Goal: Task Accomplishment & Management: Manage account settings

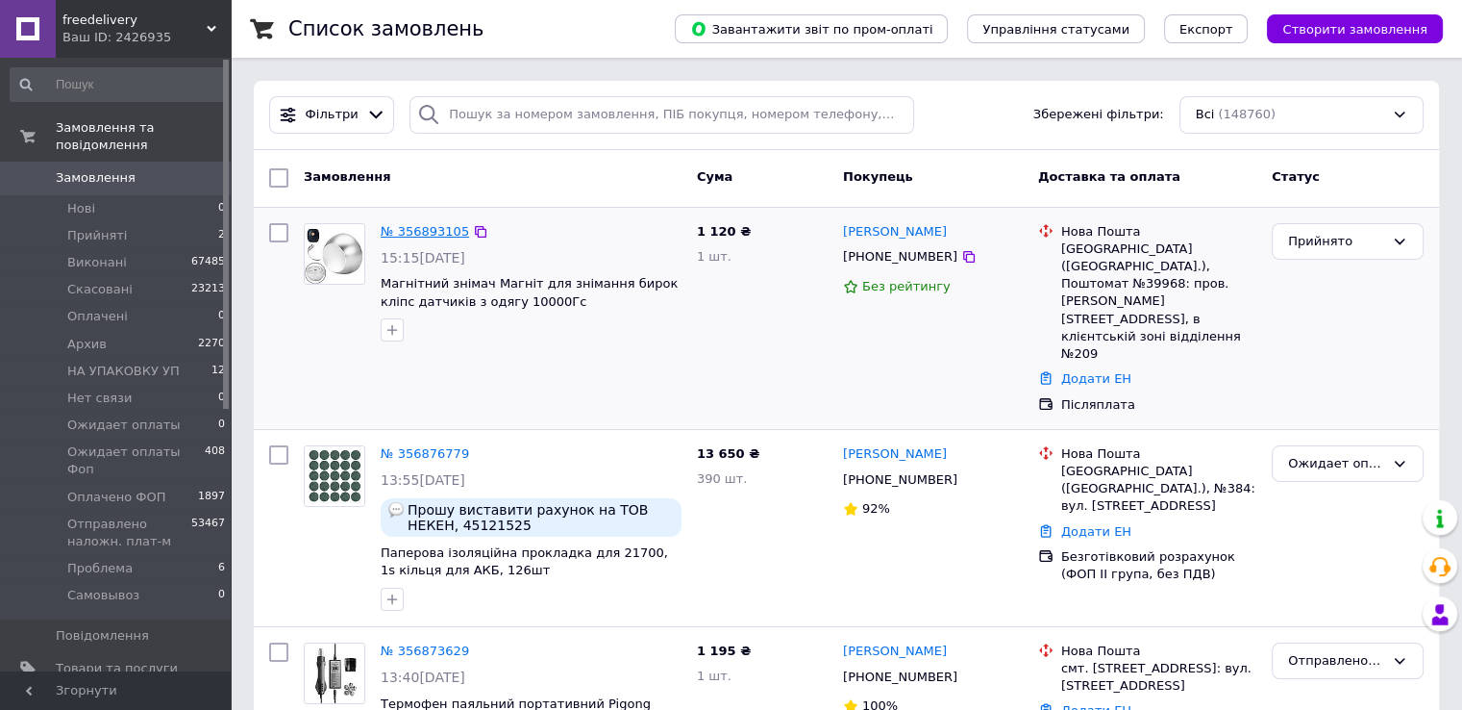
click at [436, 233] on link "№ 356893105" at bounding box center [425, 231] width 88 height 14
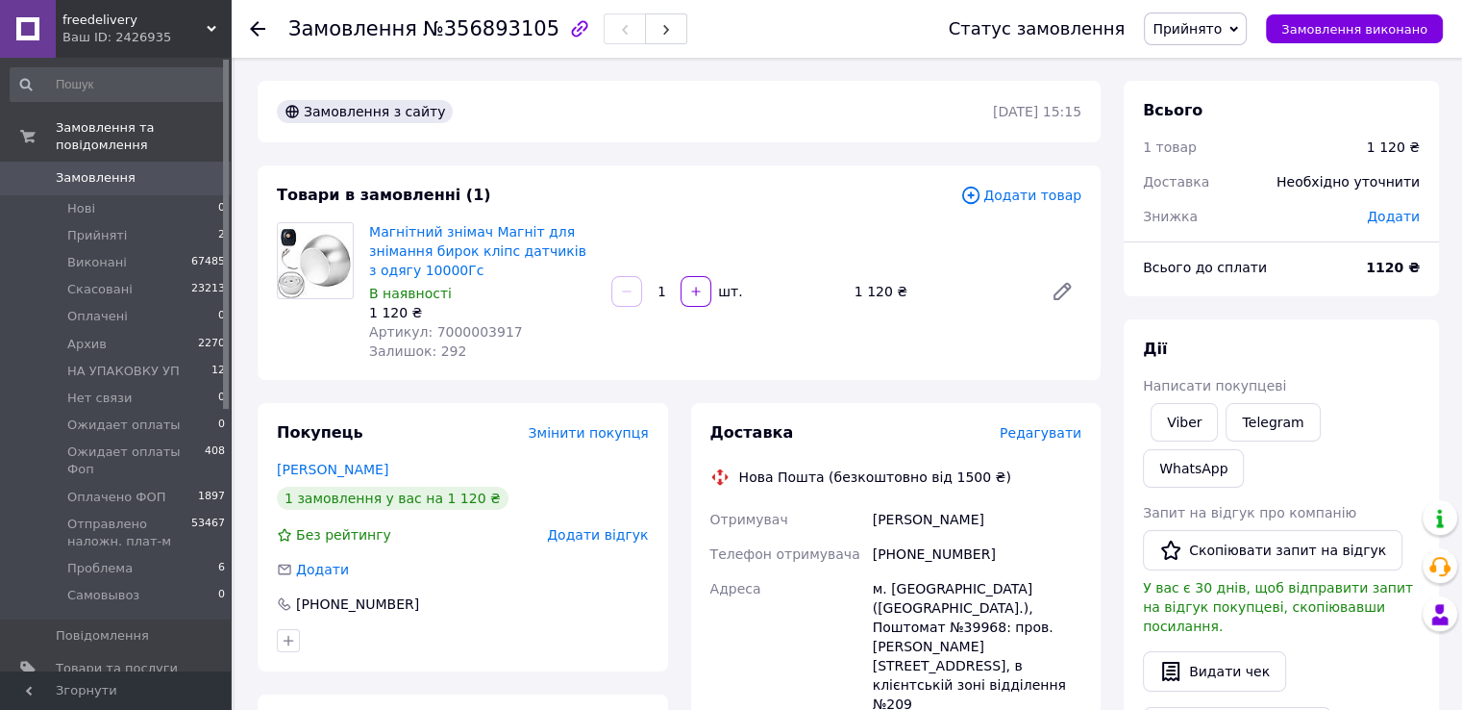
click at [151, 169] on span "Замовлення" at bounding box center [117, 177] width 122 height 17
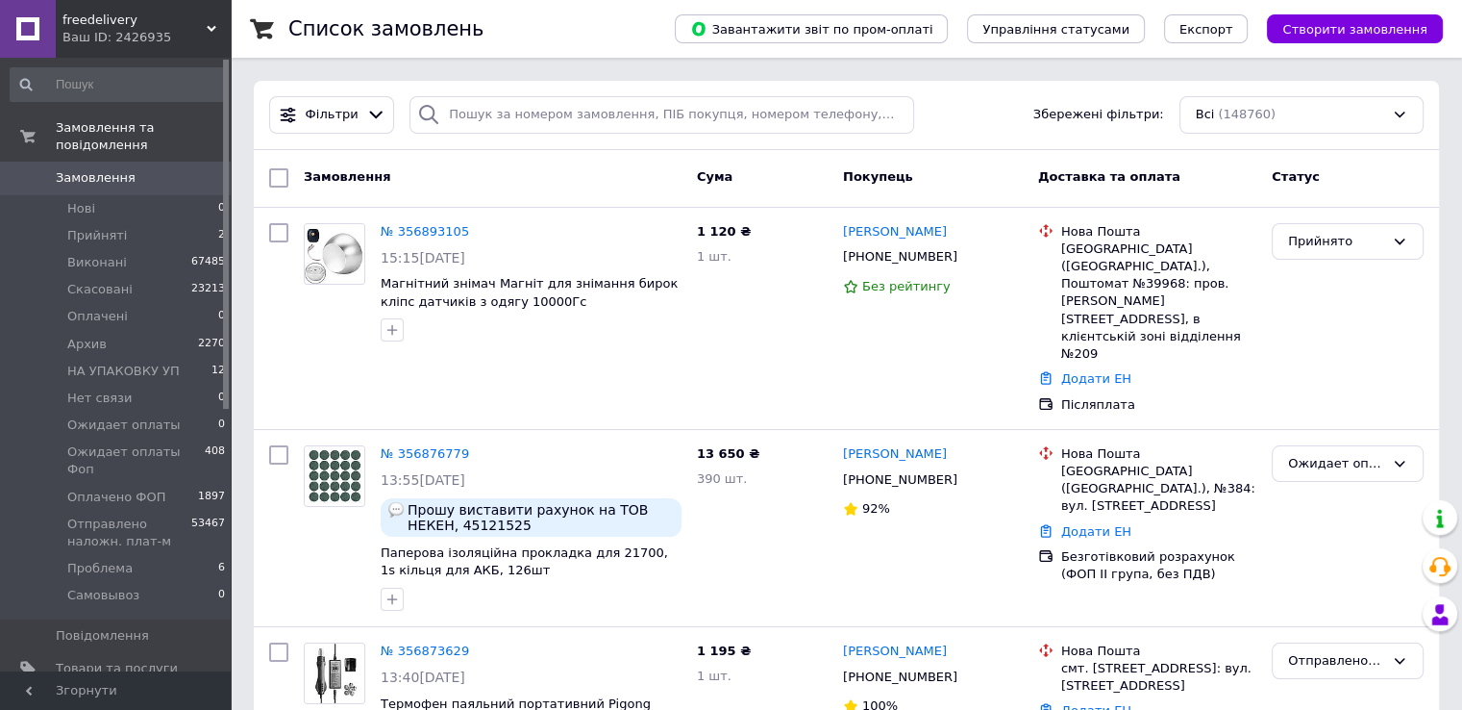
click at [122, 169] on span "Замовлення" at bounding box center [96, 177] width 80 height 17
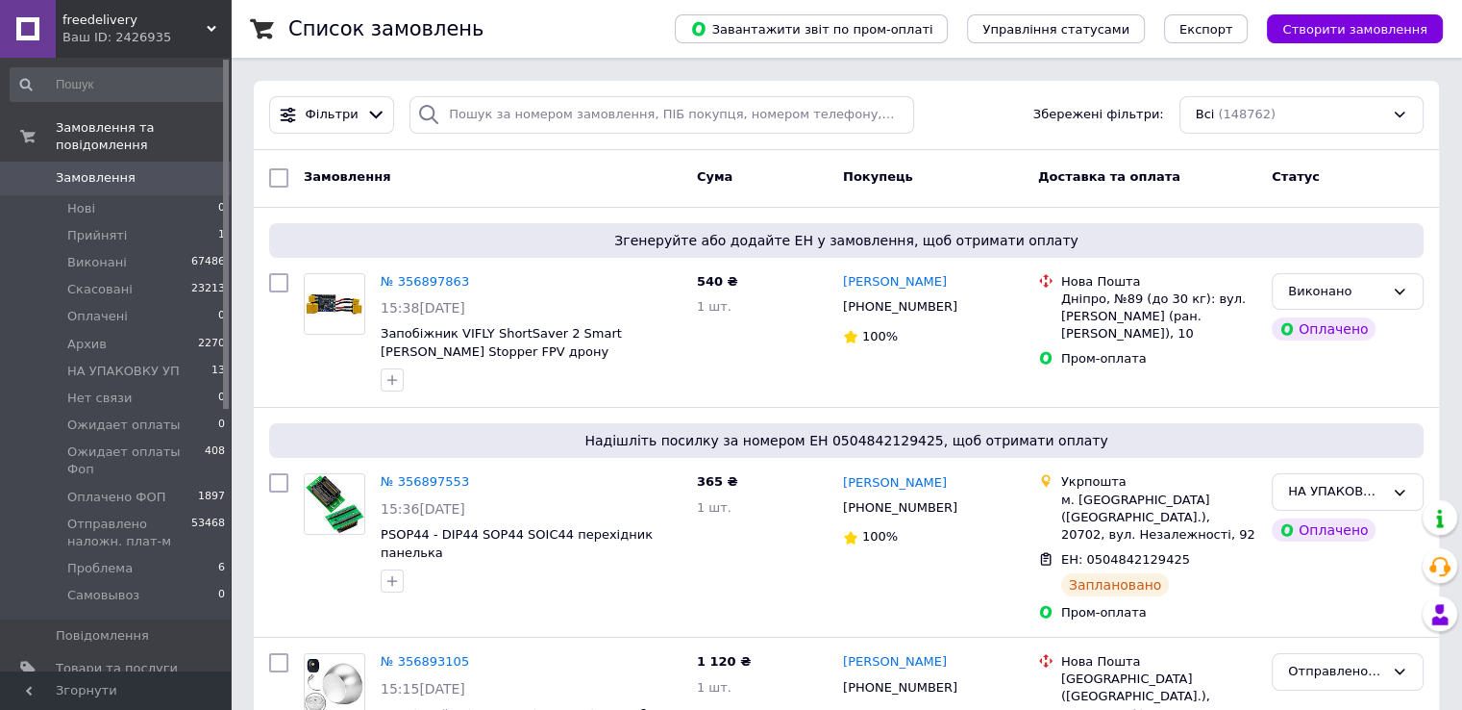
click at [112, 169] on span "Замовлення" at bounding box center [96, 177] width 80 height 17
click at [111, 169] on span "Замовлення" at bounding box center [96, 177] width 80 height 17
click at [99, 169] on span "Замовлення" at bounding box center [96, 177] width 80 height 17
click at [140, 169] on span "Замовлення" at bounding box center [117, 177] width 122 height 17
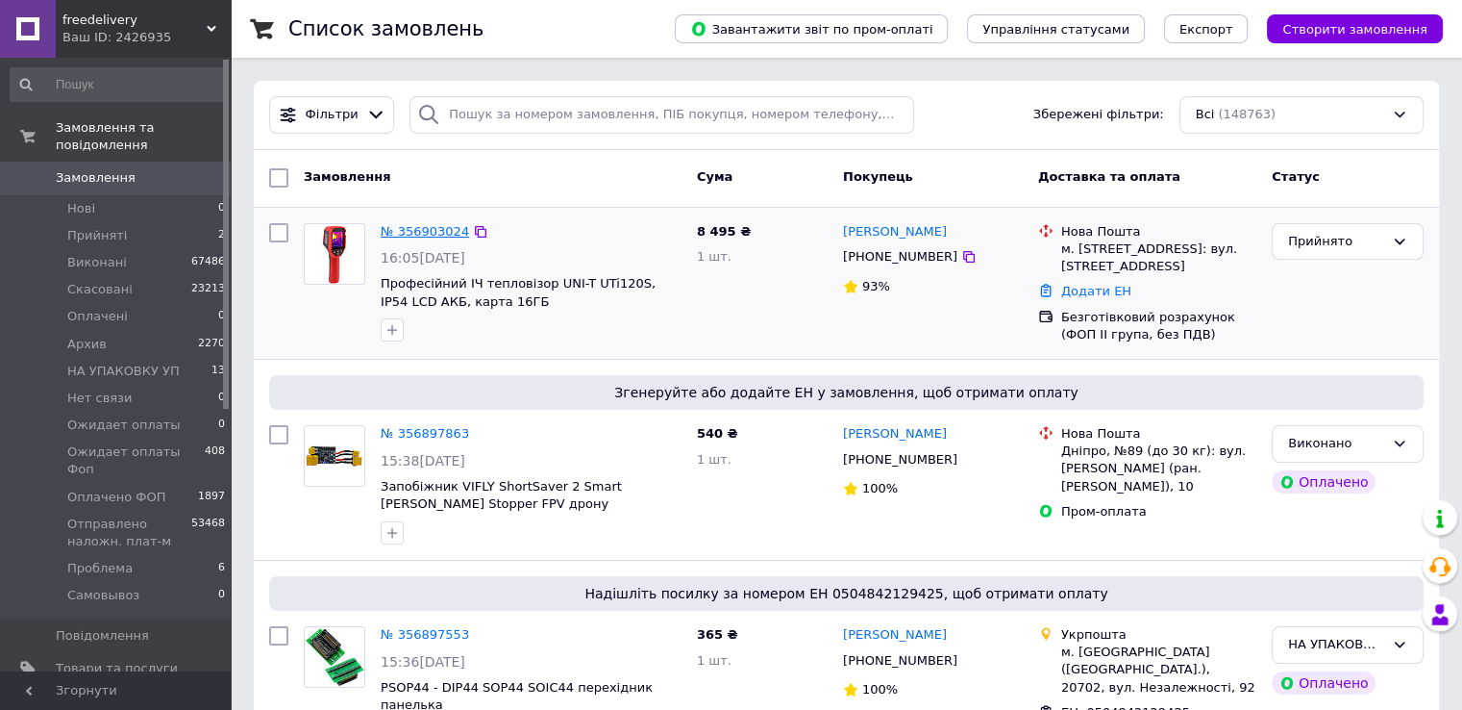
click at [405, 230] on link "№ 356903024" at bounding box center [425, 231] width 88 height 14
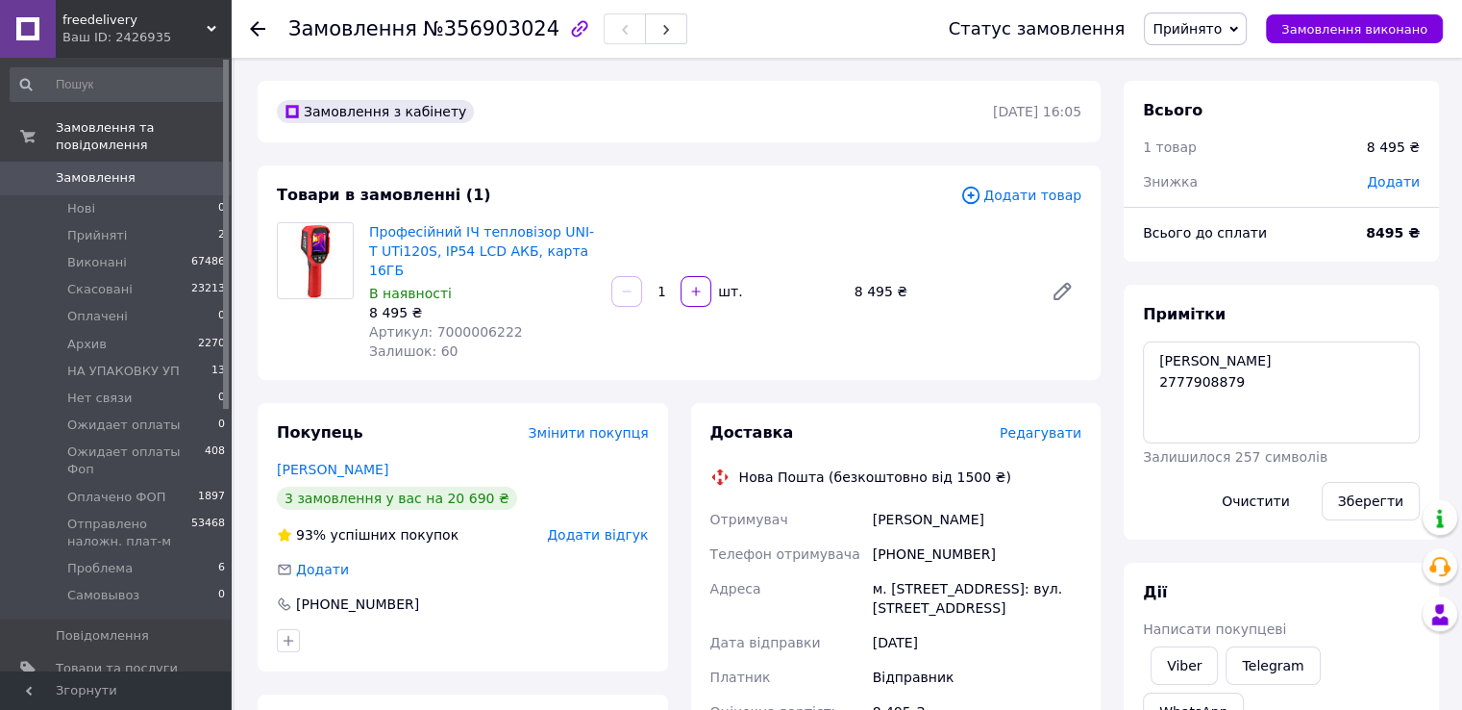
click at [144, 162] on link "Замовлення 0" at bounding box center [118, 178] width 237 height 33
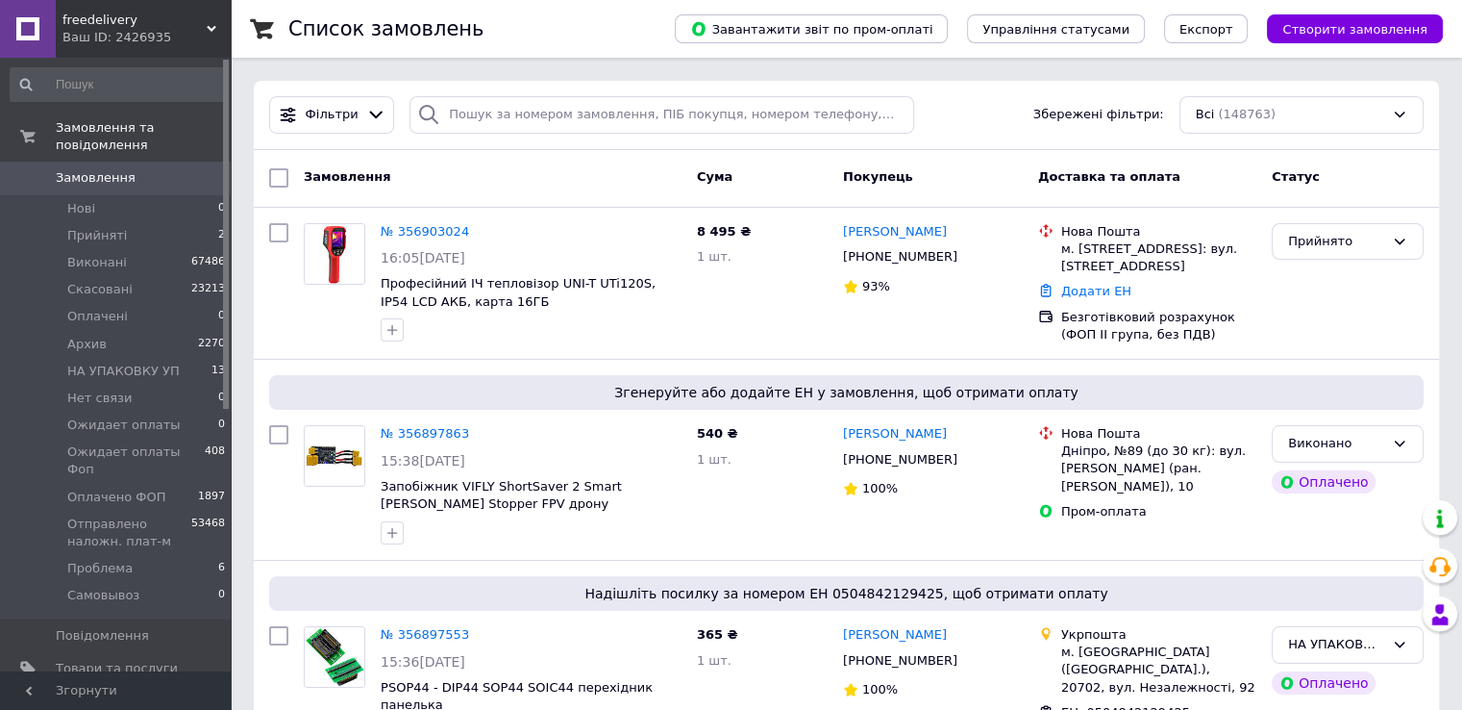
click at [142, 169] on span "Замовлення" at bounding box center [117, 177] width 122 height 17
click at [196, 169] on span "0" at bounding box center [204, 177] width 53 height 17
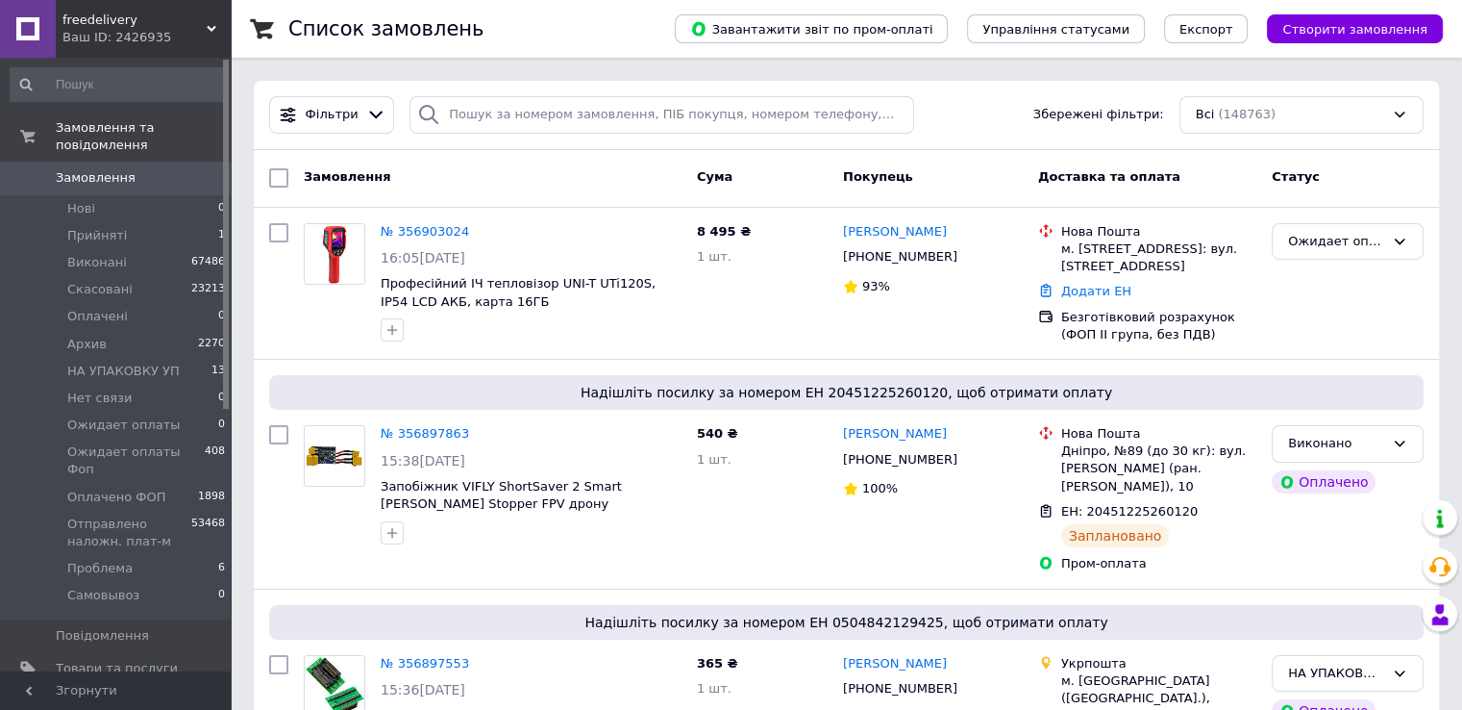
click at [138, 169] on span "Замовлення" at bounding box center [117, 177] width 122 height 17
click at [152, 170] on link "Замовлення 0" at bounding box center [118, 178] width 237 height 33
click at [115, 169] on span "Замовлення" at bounding box center [96, 177] width 80 height 17
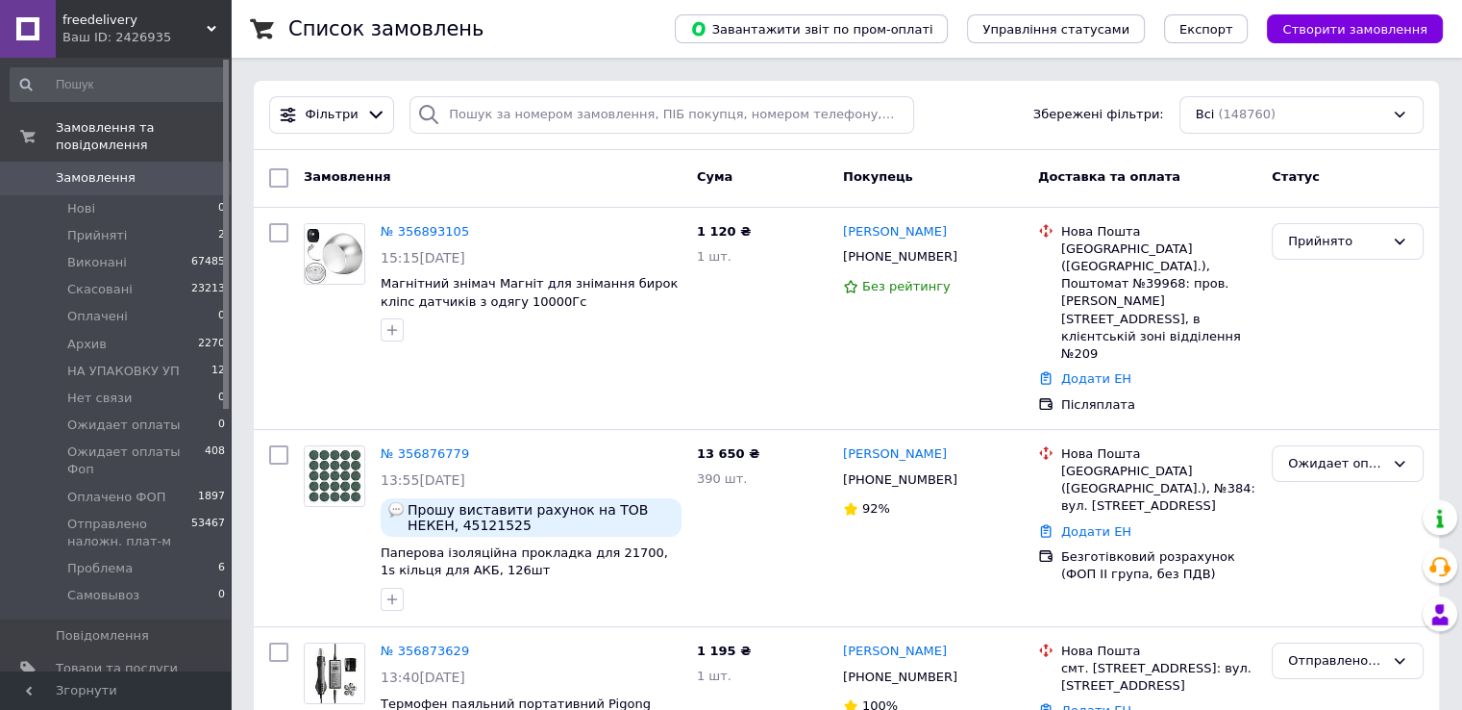
click at [122, 169] on span "Замовлення" at bounding box center [96, 177] width 80 height 17
click at [80, 162] on link "Замовлення 0" at bounding box center [118, 178] width 237 height 33
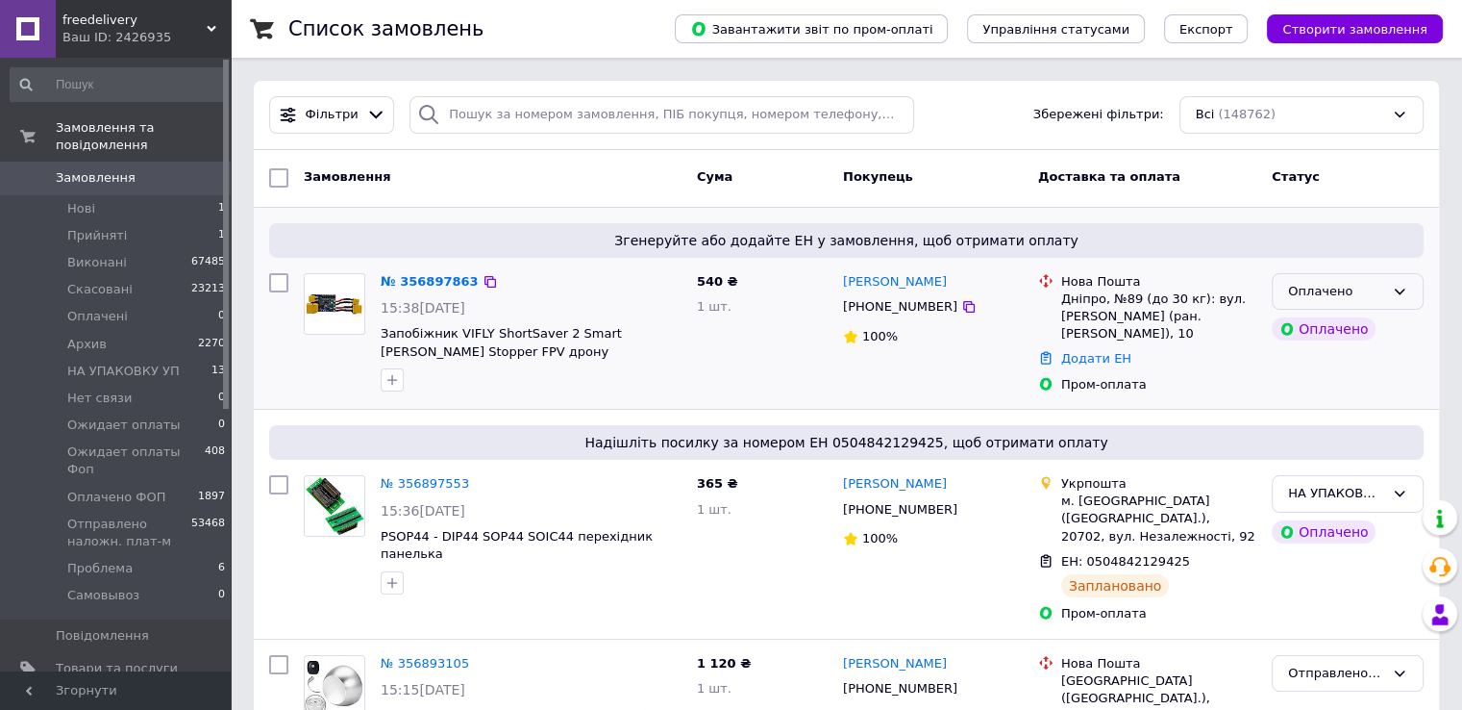
click at [1390, 276] on div "Оплачено" at bounding box center [1348, 291] width 152 height 37
click at [1327, 364] on li "Виконано" at bounding box center [1348, 367] width 150 height 36
click at [138, 169] on span "Замовлення" at bounding box center [117, 177] width 122 height 17
click at [181, 169] on span "0" at bounding box center [204, 177] width 53 height 17
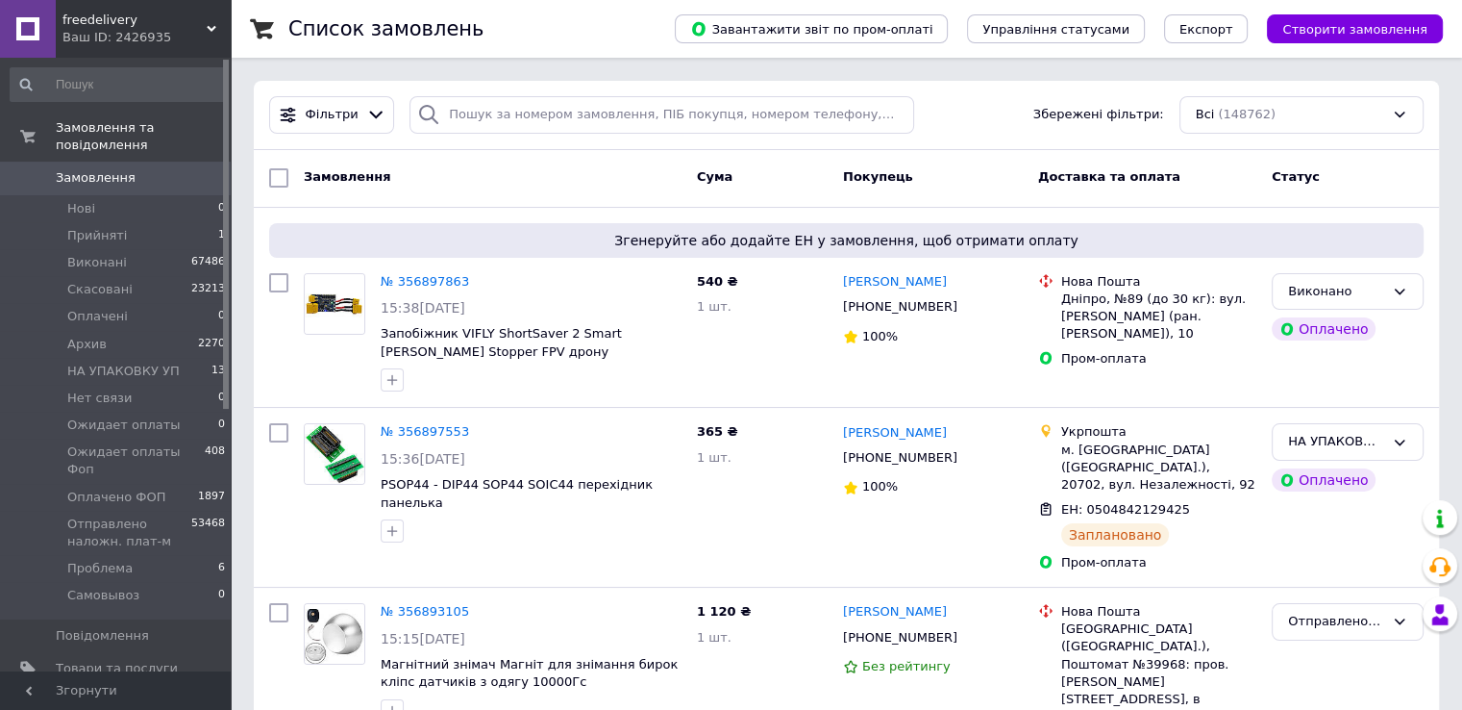
click at [142, 169] on span "Замовлення" at bounding box center [117, 177] width 122 height 17
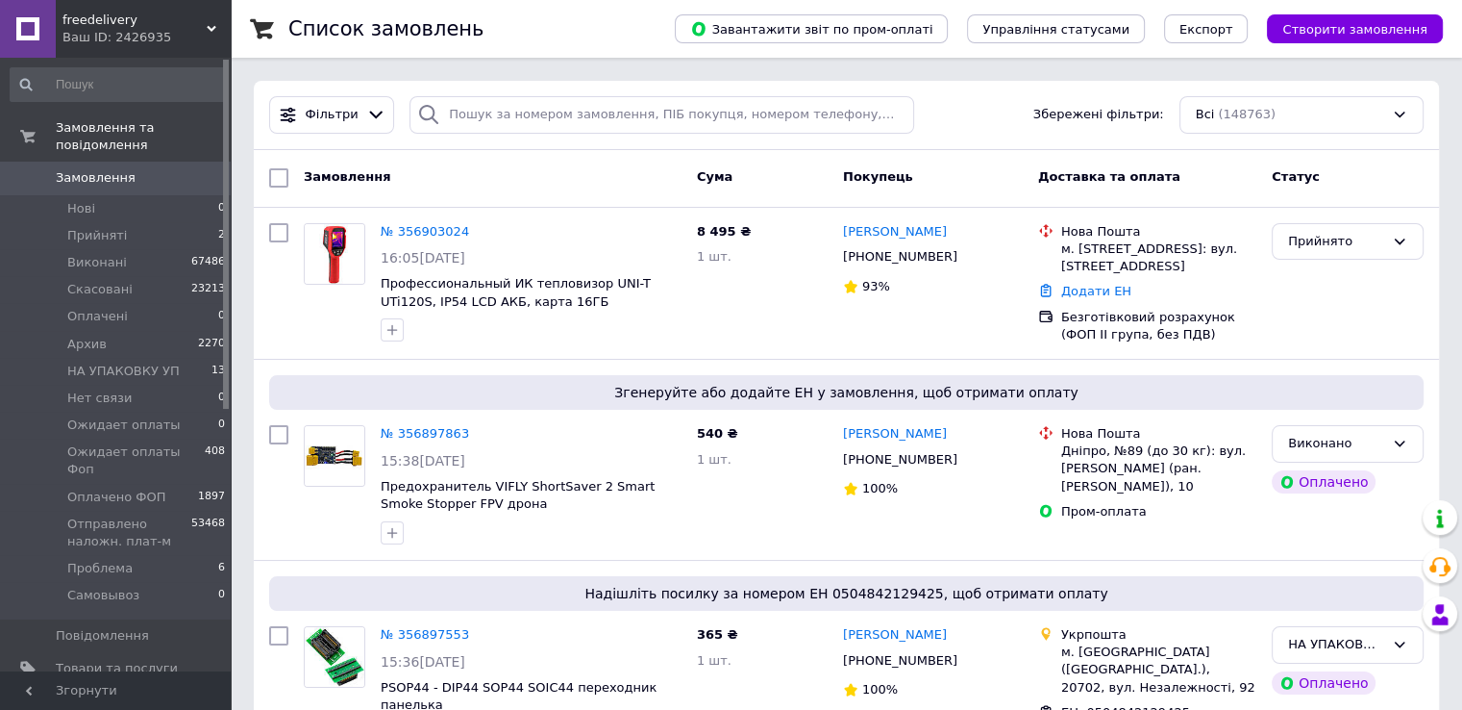
click at [98, 169] on span "Замовлення" at bounding box center [96, 177] width 80 height 17
click at [142, 169] on span "Замовлення" at bounding box center [117, 177] width 122 height 17
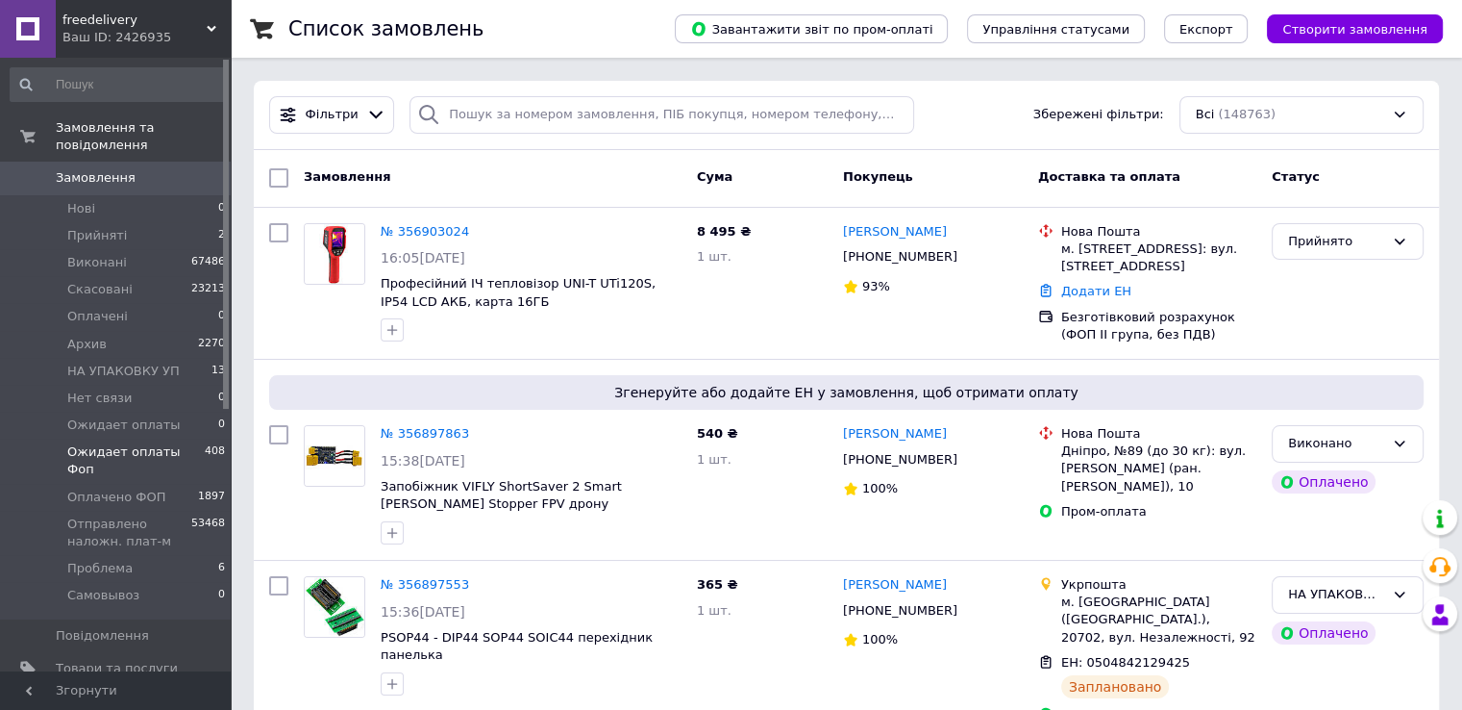
click at [123, 443] on span "Ожидает оплаты Фоп" at bounding box center [135, 460] width 137 height 35
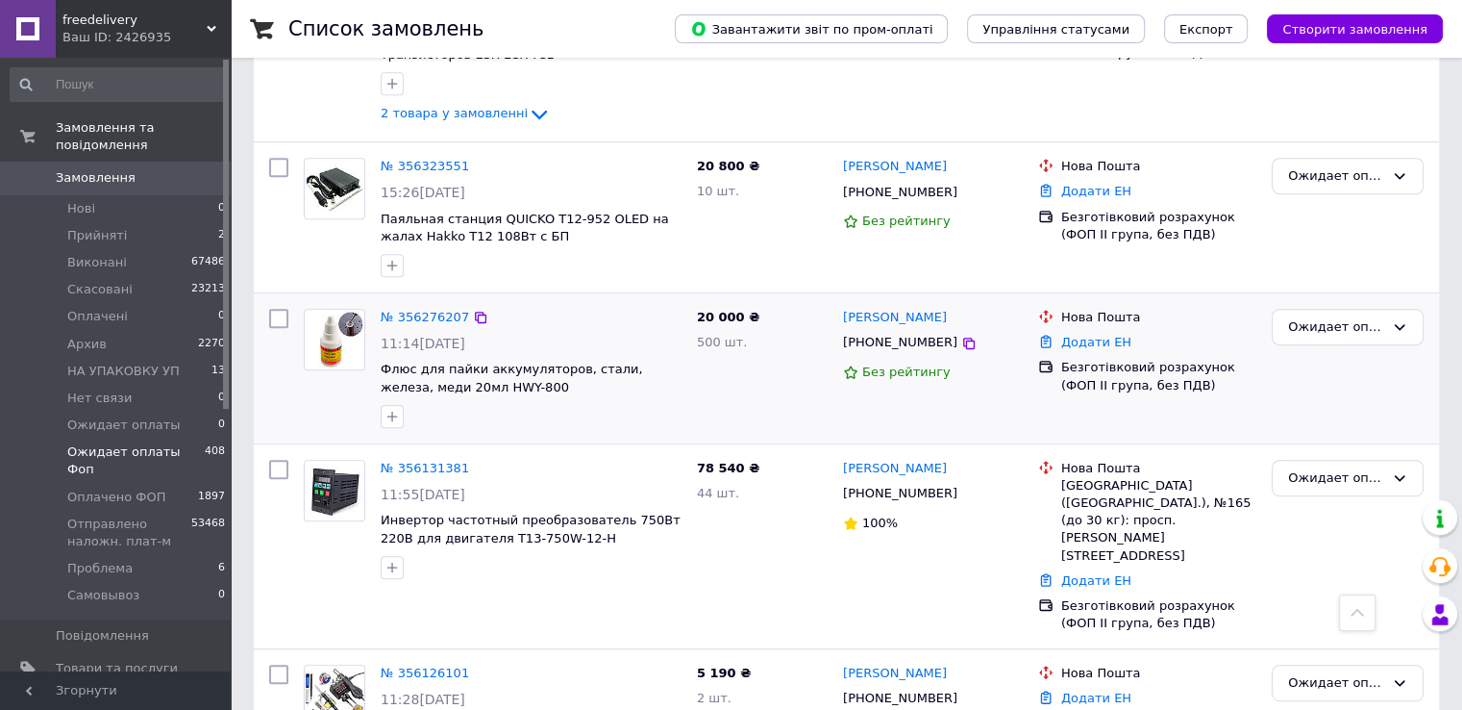
scroll to position [865, 0]
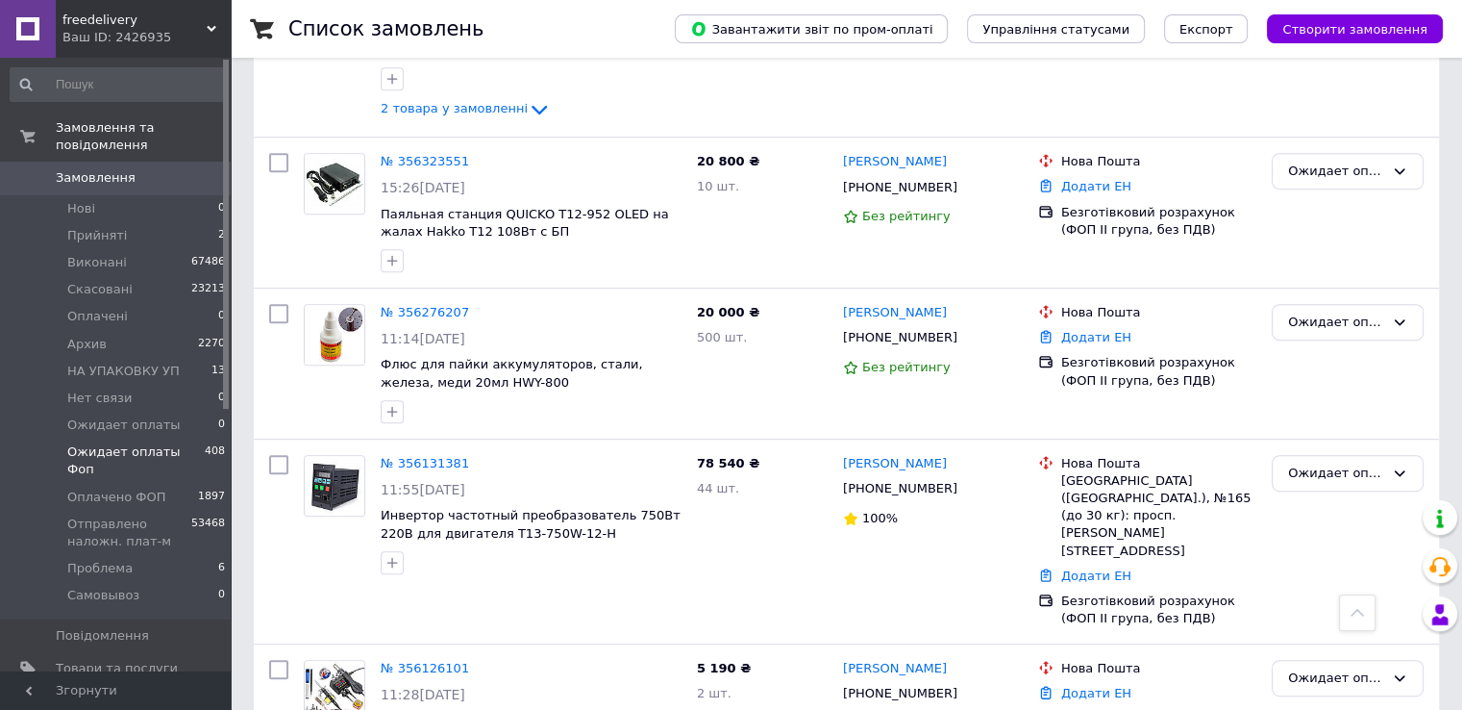
click at [71, 169] on span "Замовлення" at bounding box center [96, 177] width 80 height 17
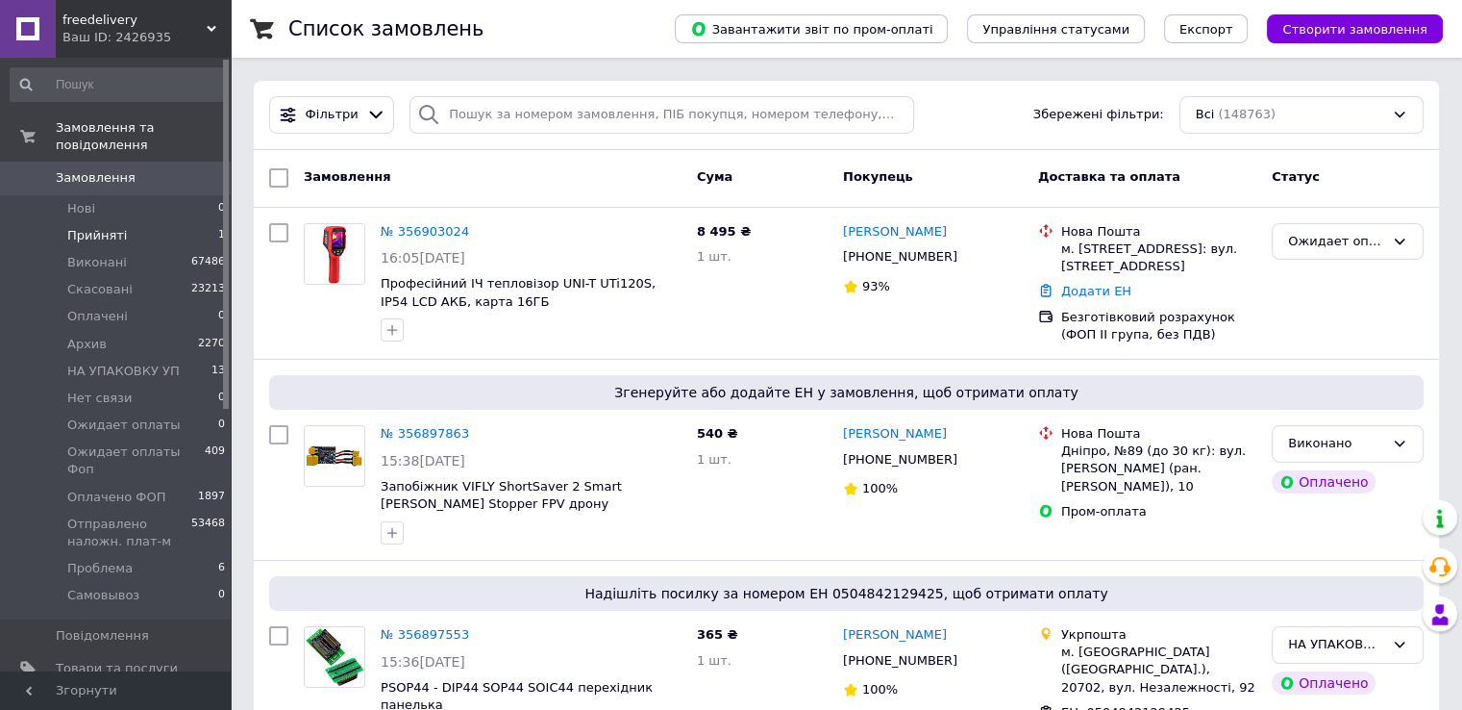
click at [174, 222] on li "Прийняті 1" at bounding box center [118, 235] width 237 height 27
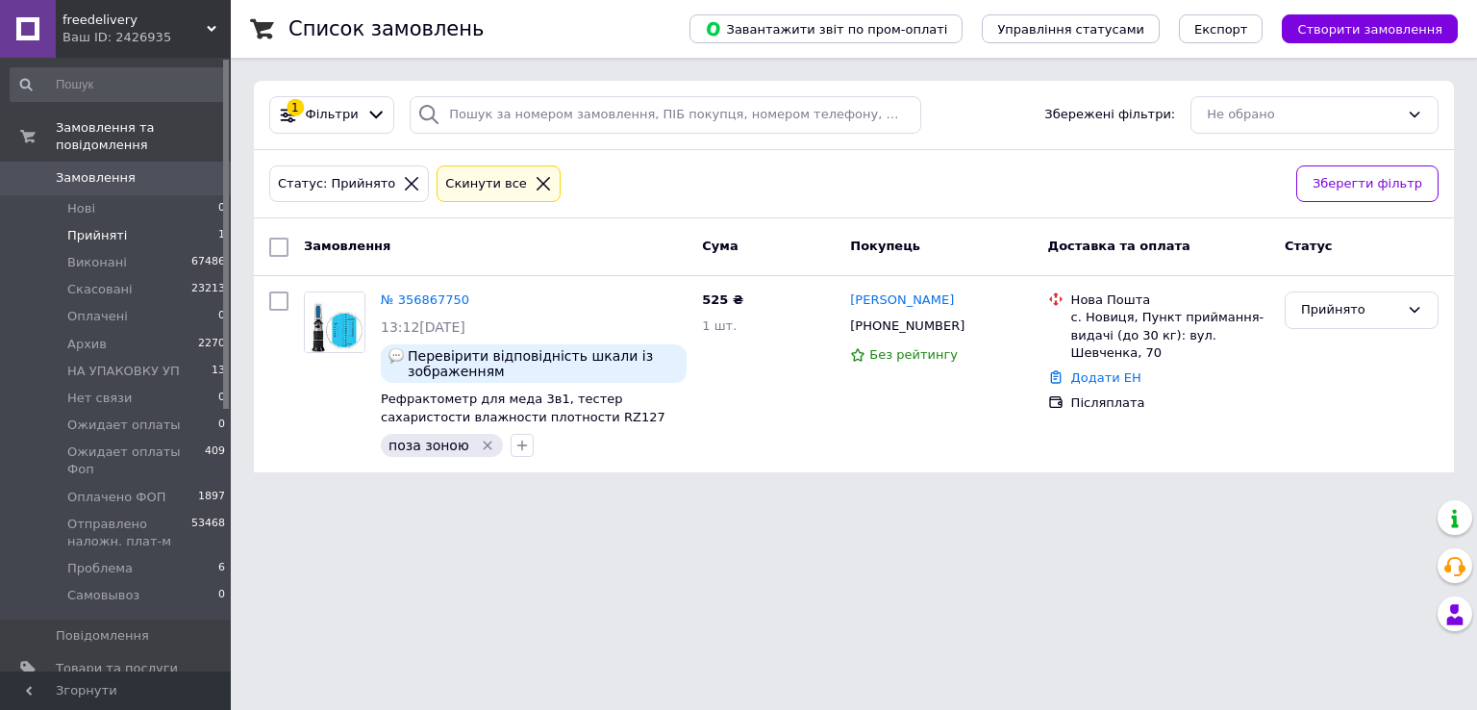
click at [171, 169] on span "Замовлення" at bounding box center [117, 177] width 122 height 17
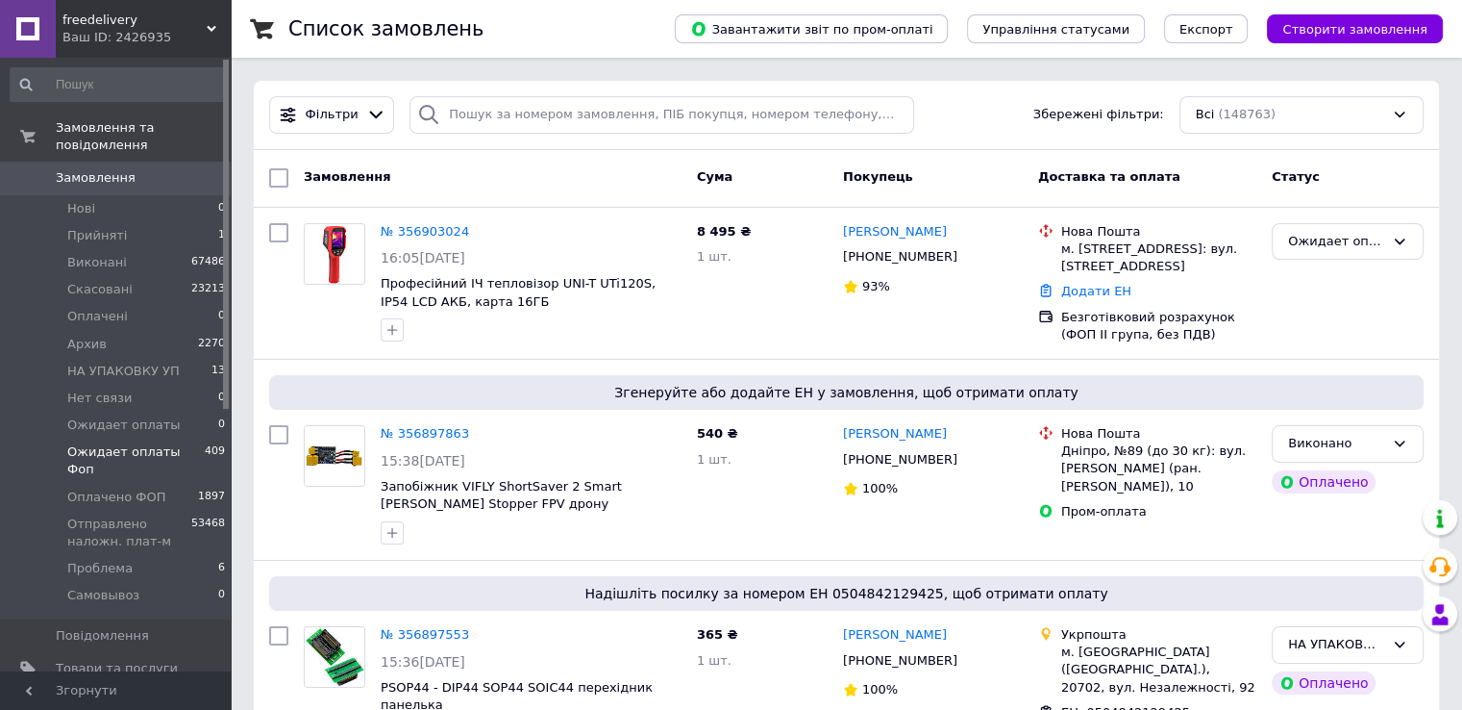
click at [138, 443] on span "Ожидает оплаты Фоп" at bounding box center [135, 460] width 137 height 35
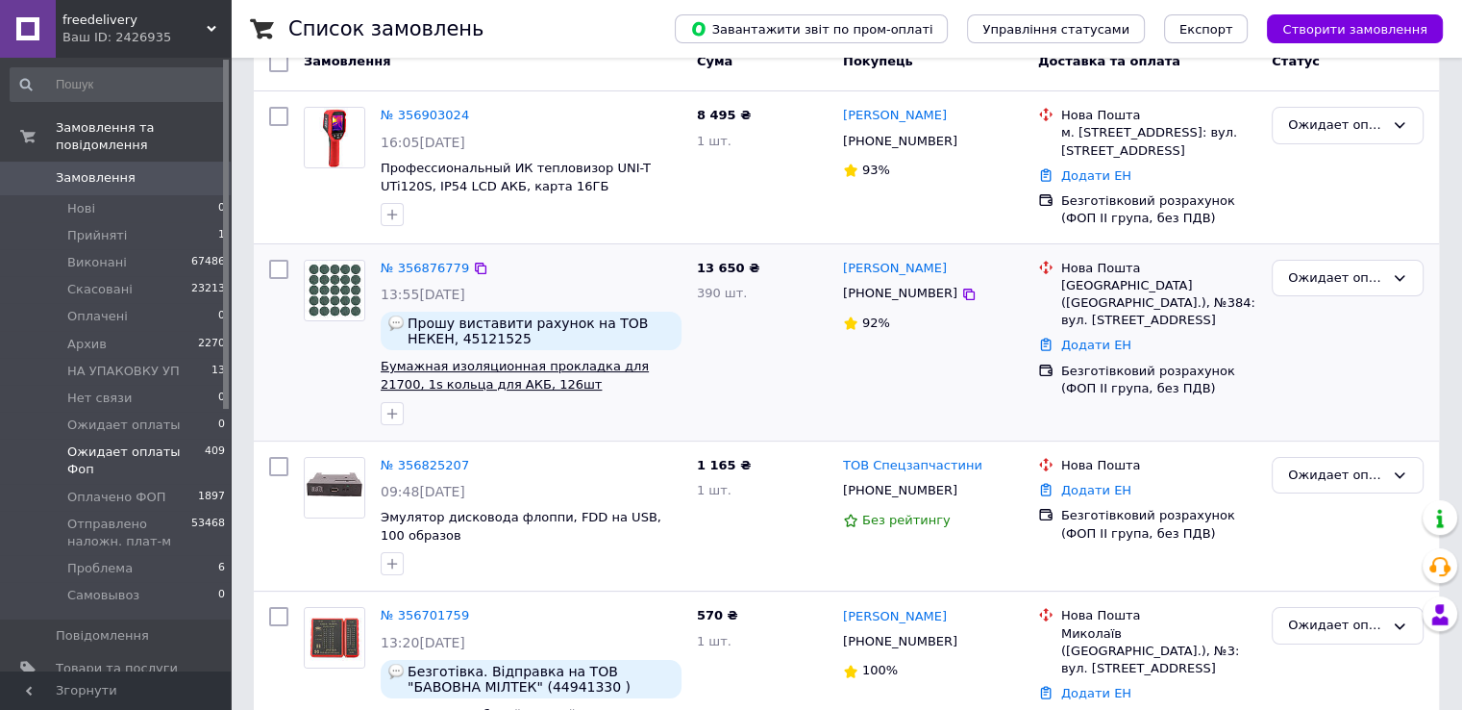
scroll to position [192, 0]
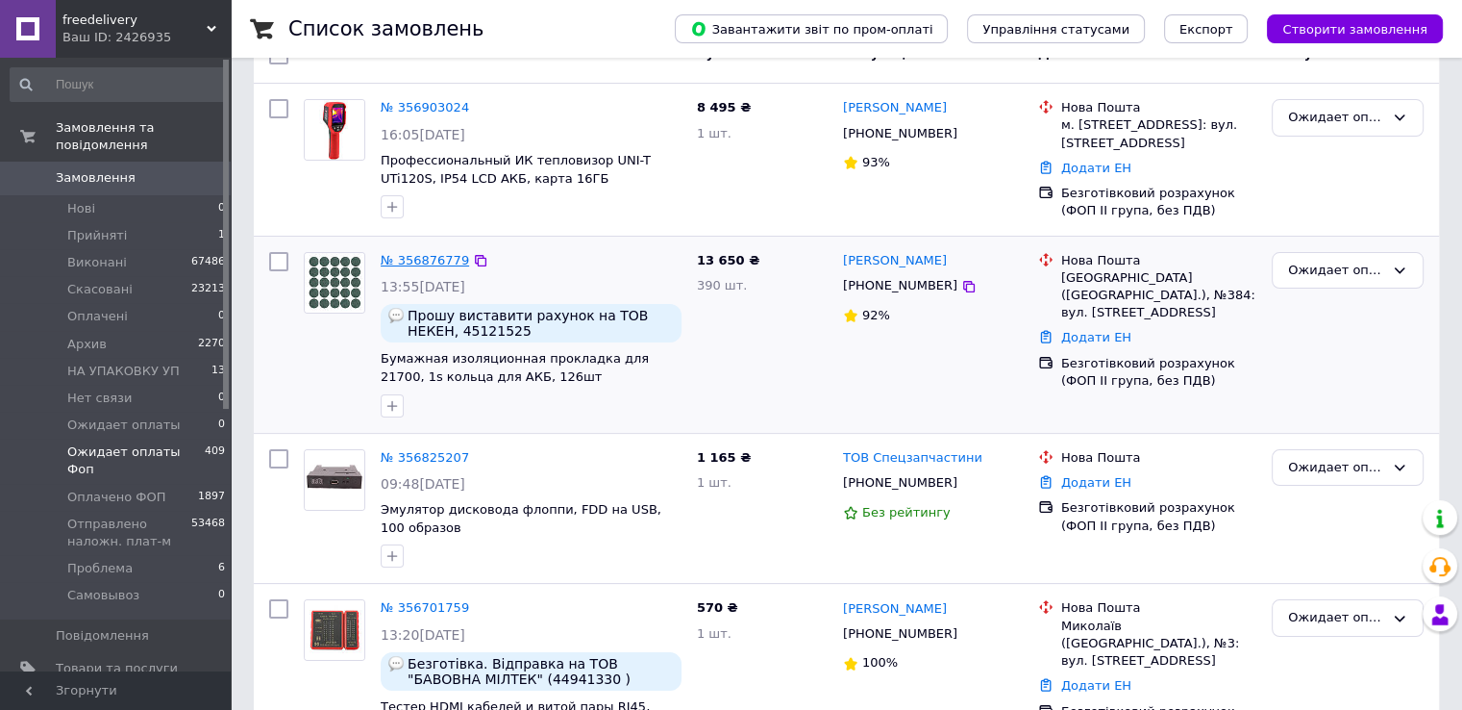
click at [430, 266] on link "№ 356876779" at bounding box center [425, 260] width 88 height 14
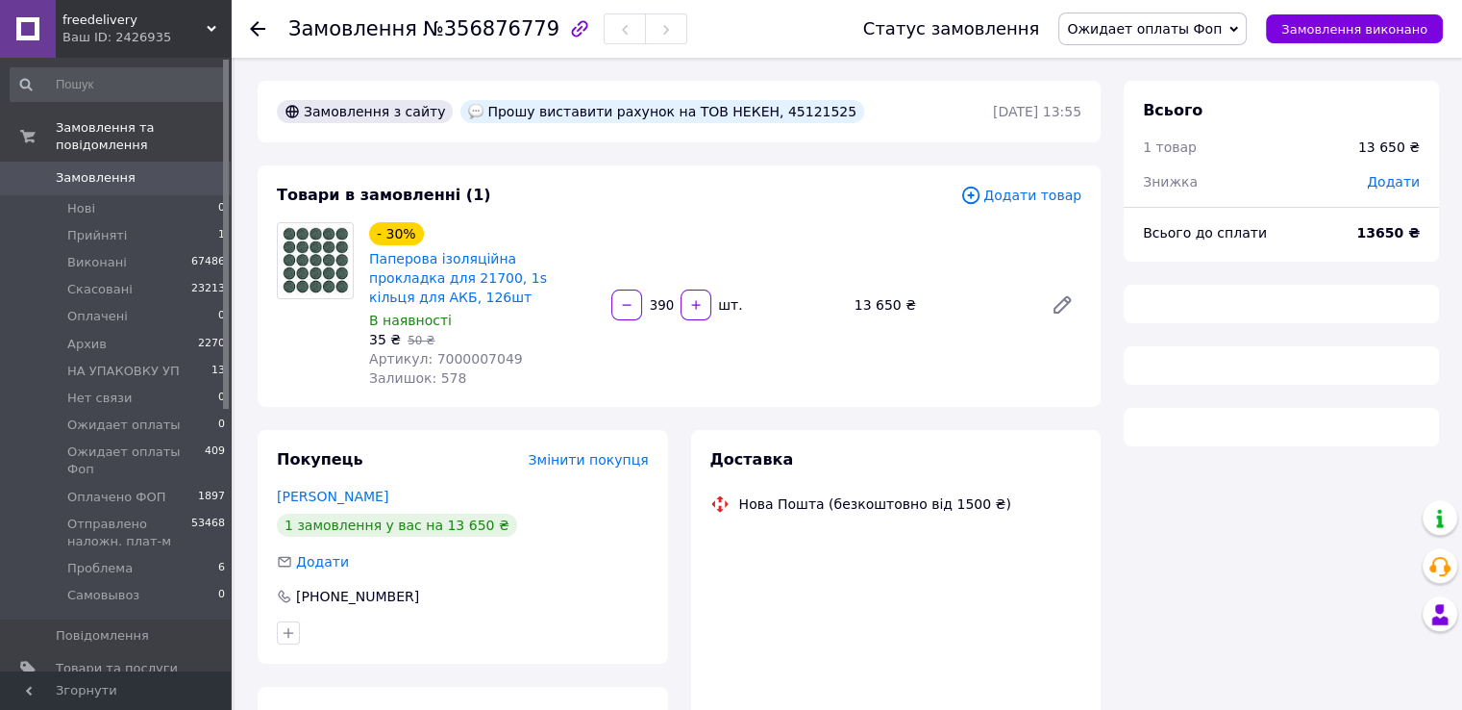
click at [473, 30] on span "№356876779" at bounding box center [491, 28] width 137 height 23
copy span "356876779"
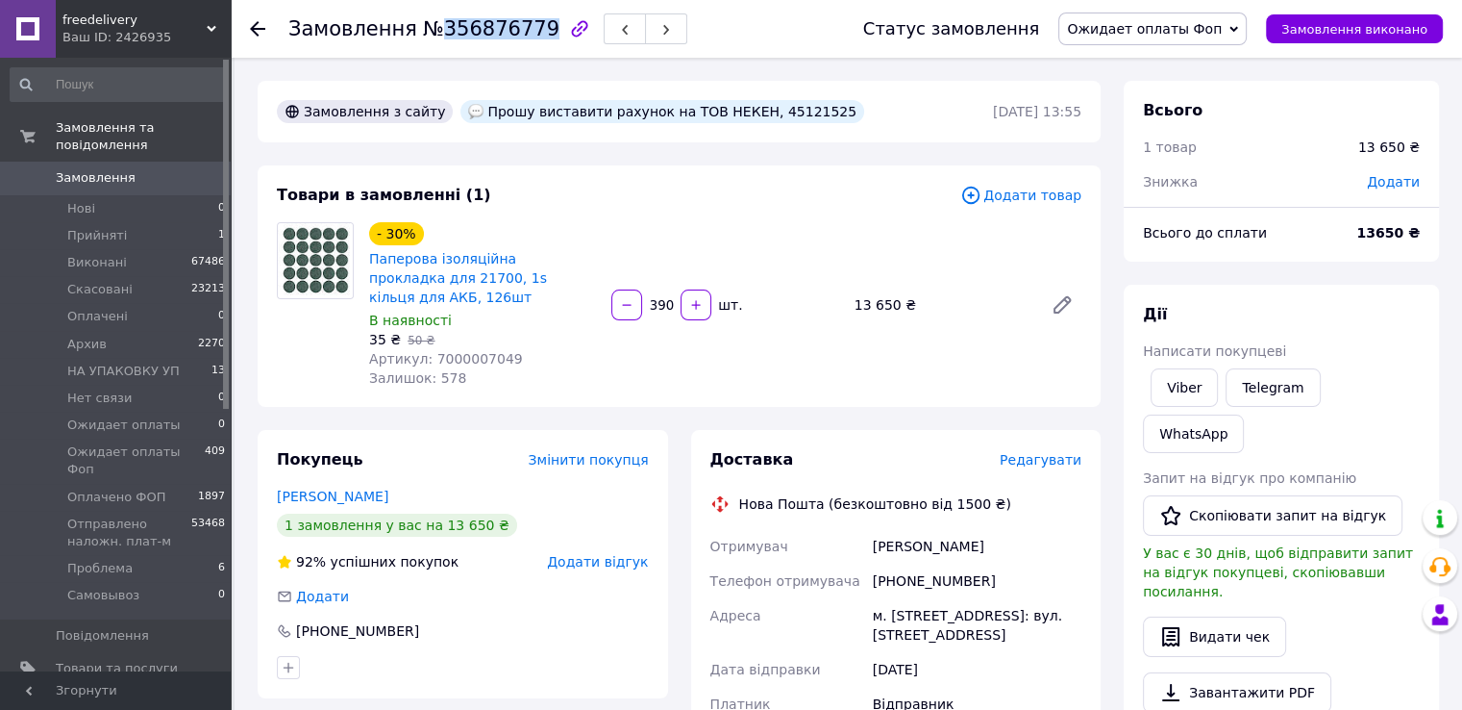
copy span "356876779"
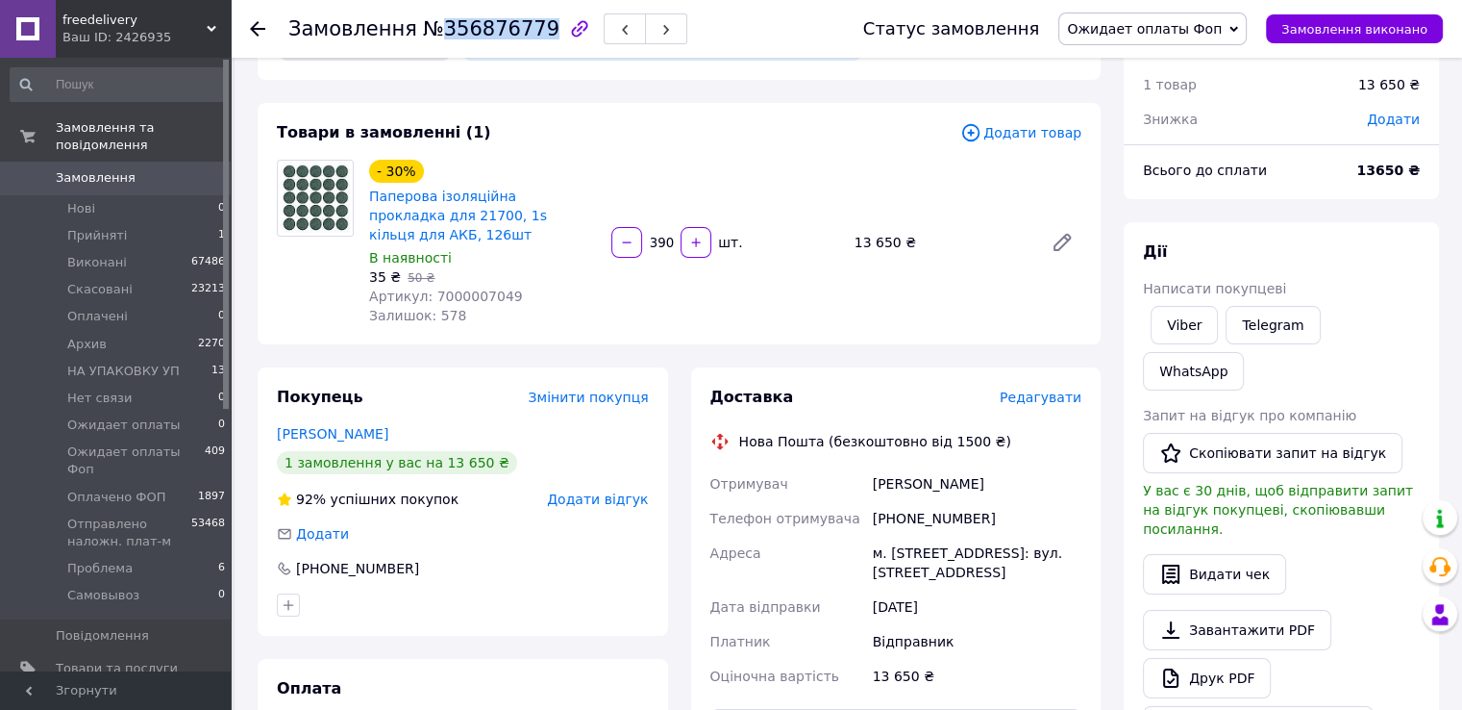
scroll to position [96, 0]
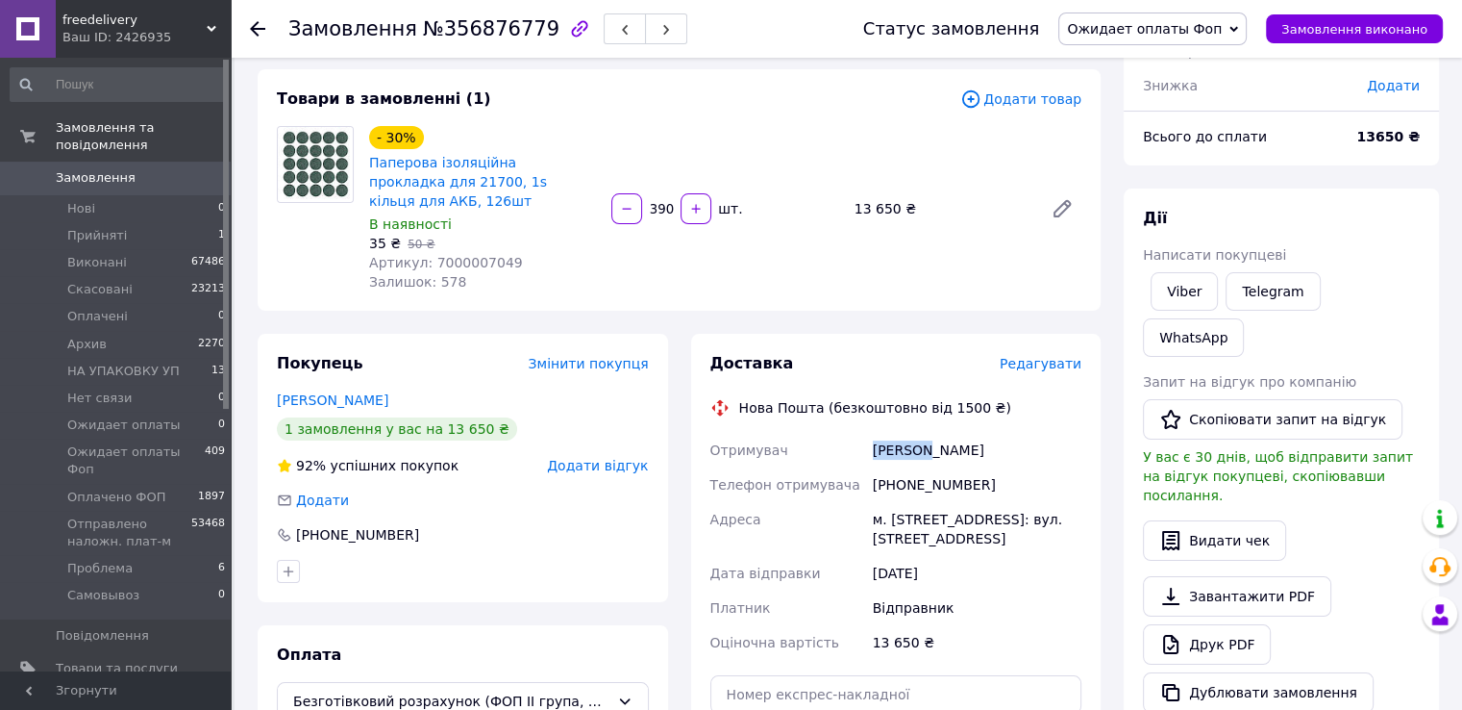
drag, startPoint x: 931, startPoint y: 431, endPoint x: 854, endPoint y: 427, distance: 77.0
click at [854, 433] on div "Отримувач [PERSON_NAME] Телефон отримувача [PHONE_NUMBER] Адреса м. [STREET_ADD…" at bounding box center [897, 546] width 380 height 227
copy div "Отримувач [PERSON_NAME]"
click at [1192, 32] on span "Ожидает оплаты Фоп" at bounding box center [1144, 28] width 155 height 15
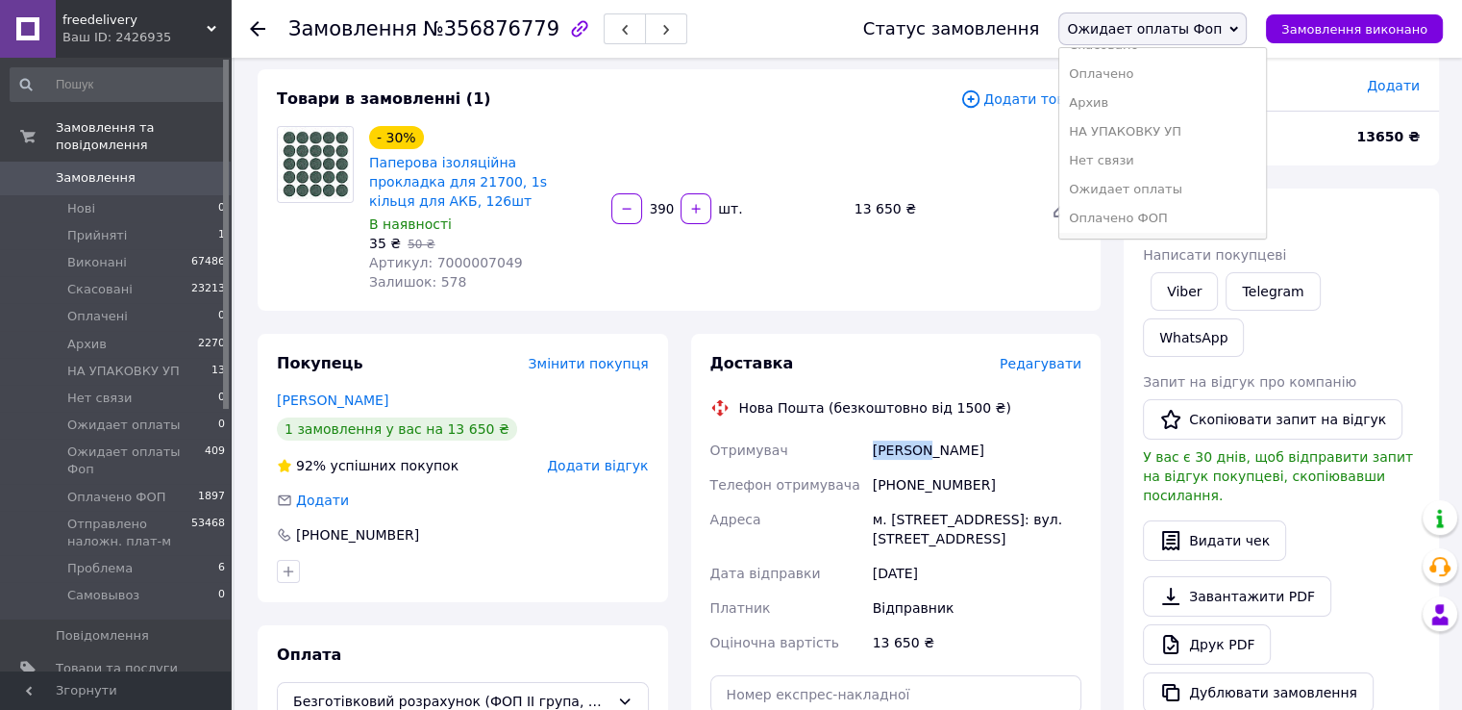
scroll to position [165, 0]
click at [1150, 133] on li "Оплачено ФОП" at bounding box center [1162, 132] width 207 height 29
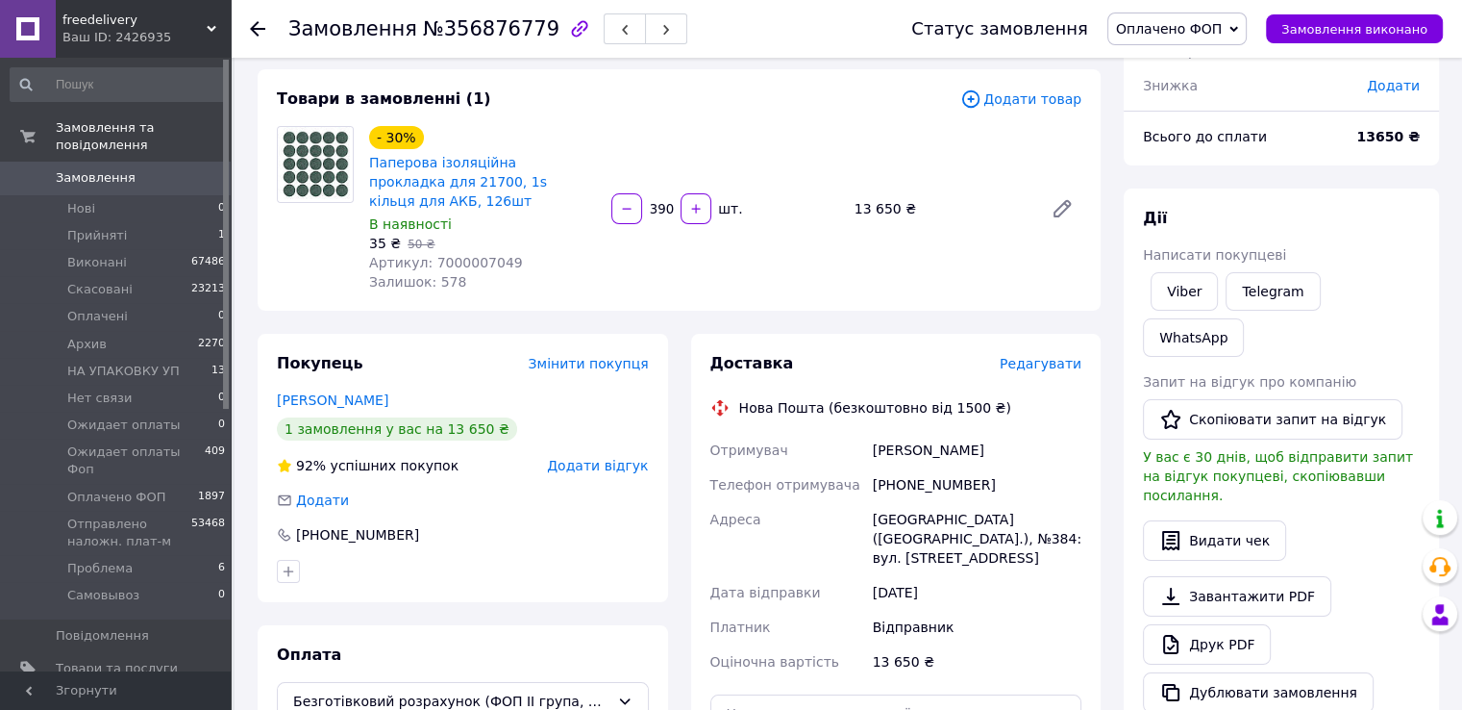
click at [118, 169] on span "Замовлення" at bounding box center [96, 177] width 80 height 17
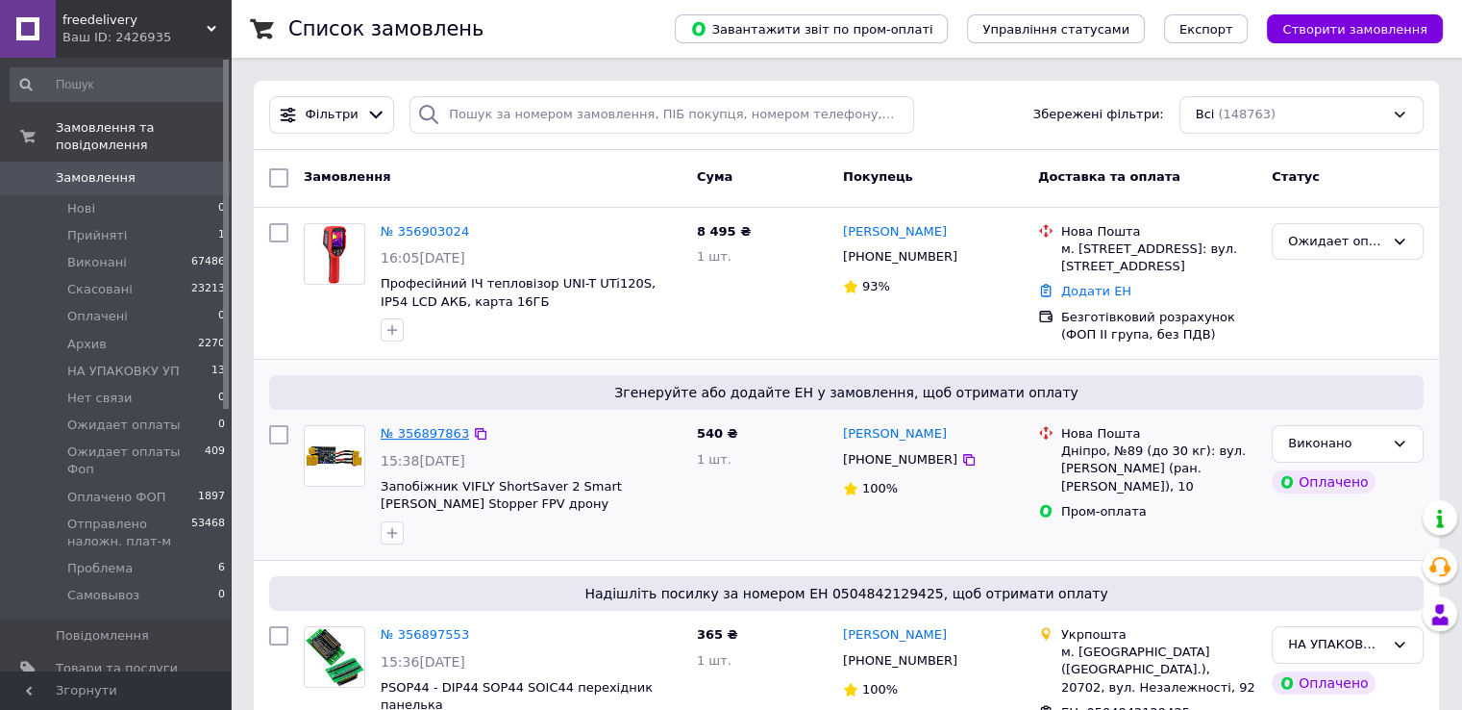
click at [418, 440] on link "№ 356897863" at bounding box center [425, 433] width 88 height 14
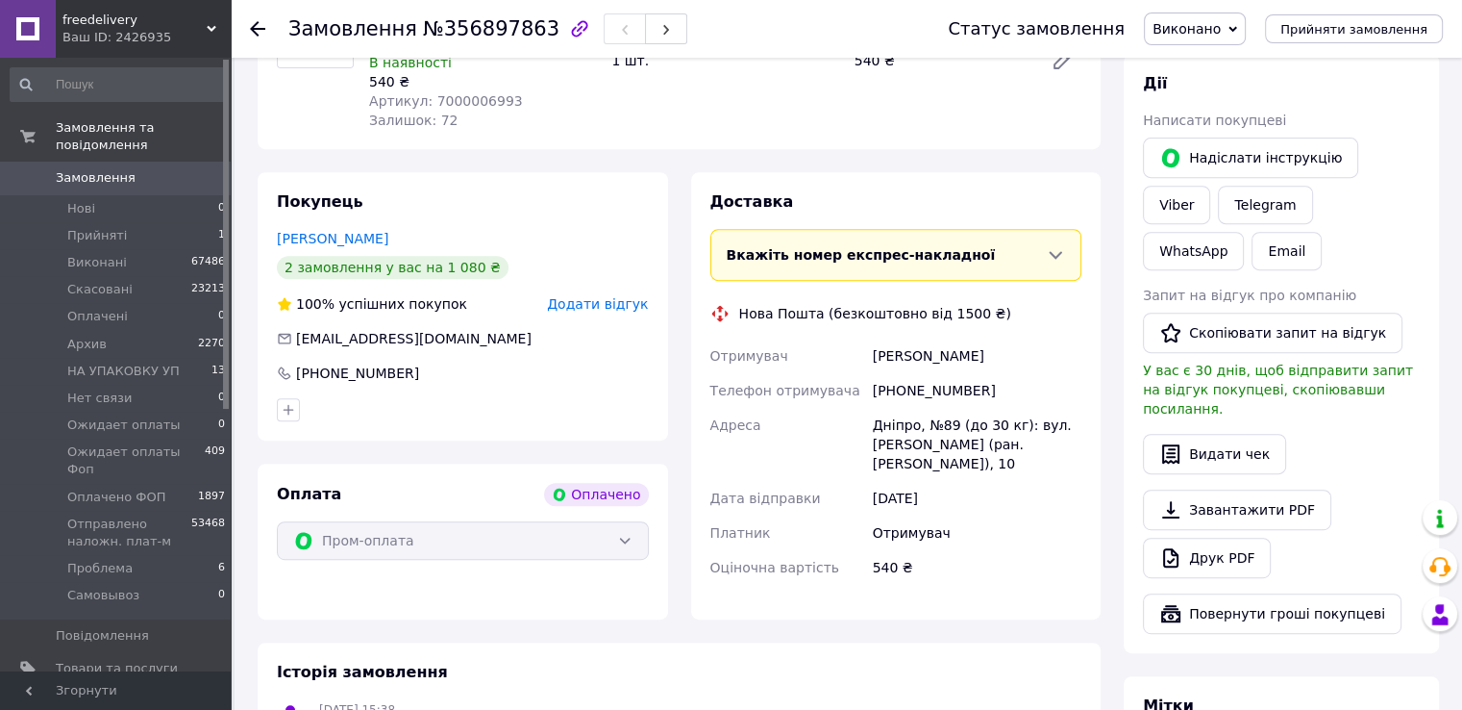
scroll to position [769, 0]
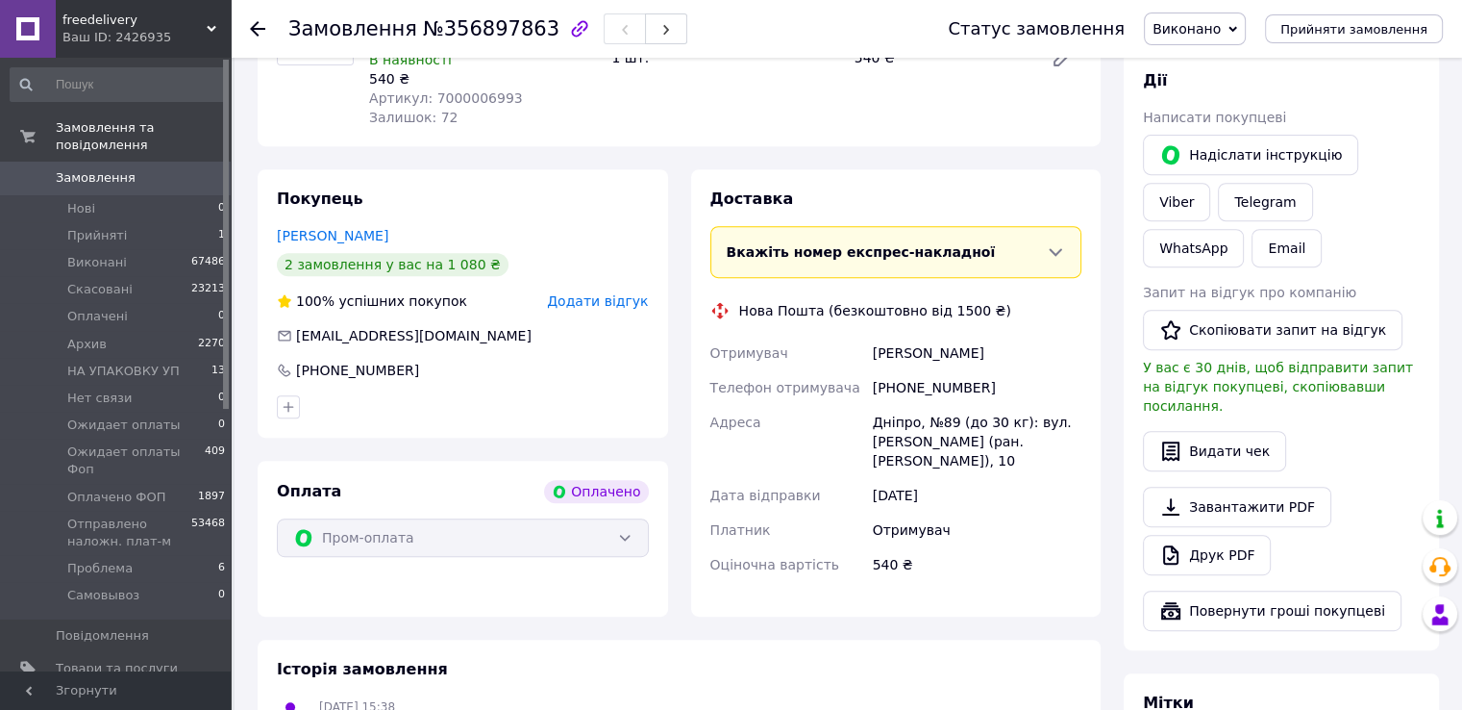
click at [1221, 30] on span "Виконано" at bounding box center [1187, 28] width 68 height 15
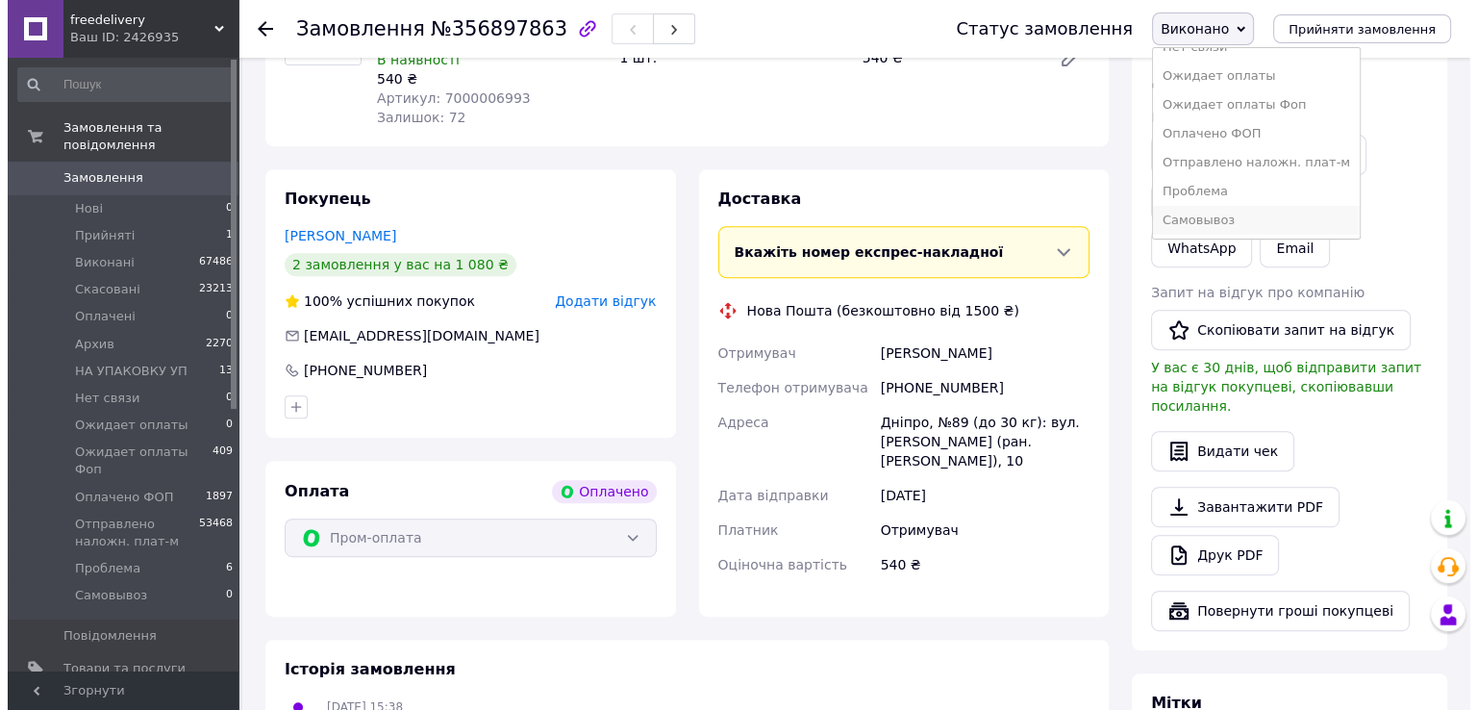
scroll to position [165, 0]
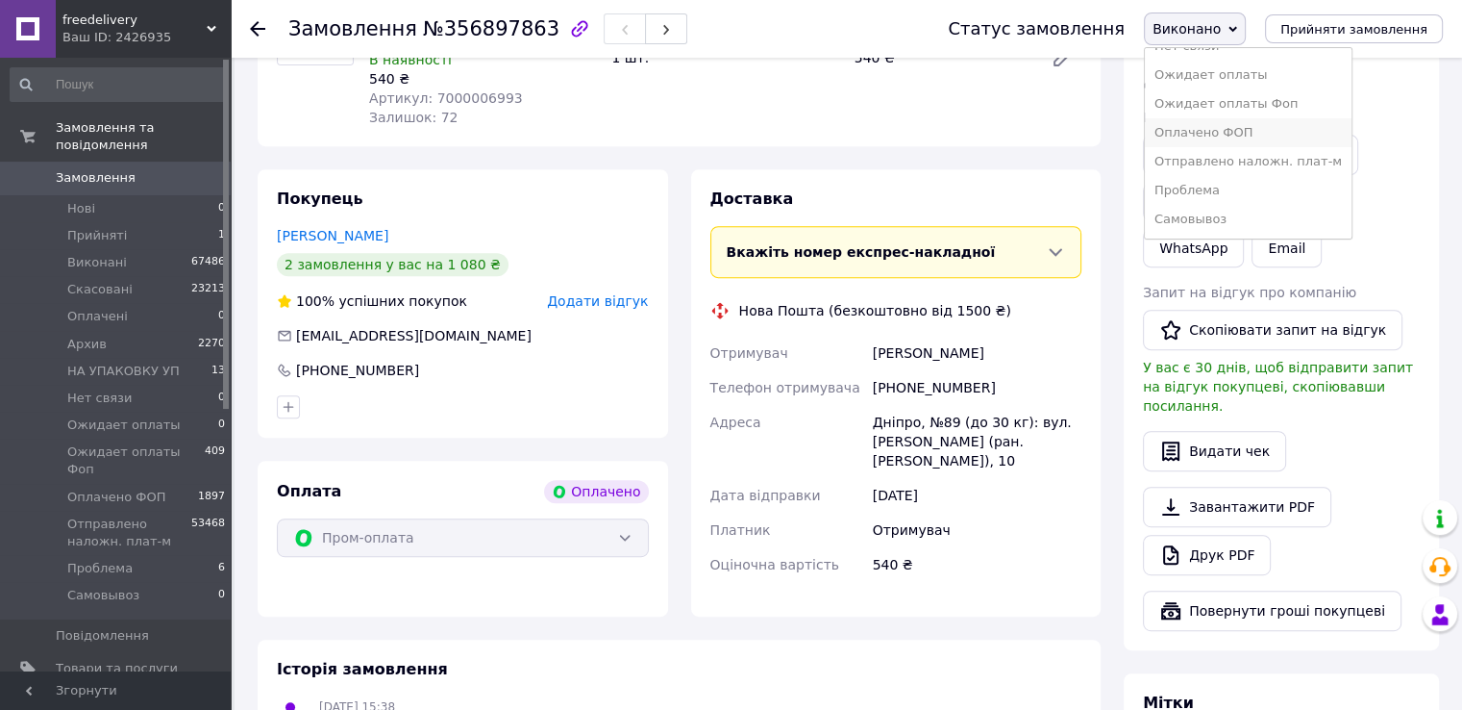
click at [1257, 129] on li "Оплачено ФОП" at bounding box center [1248, 132] width 207 height 29
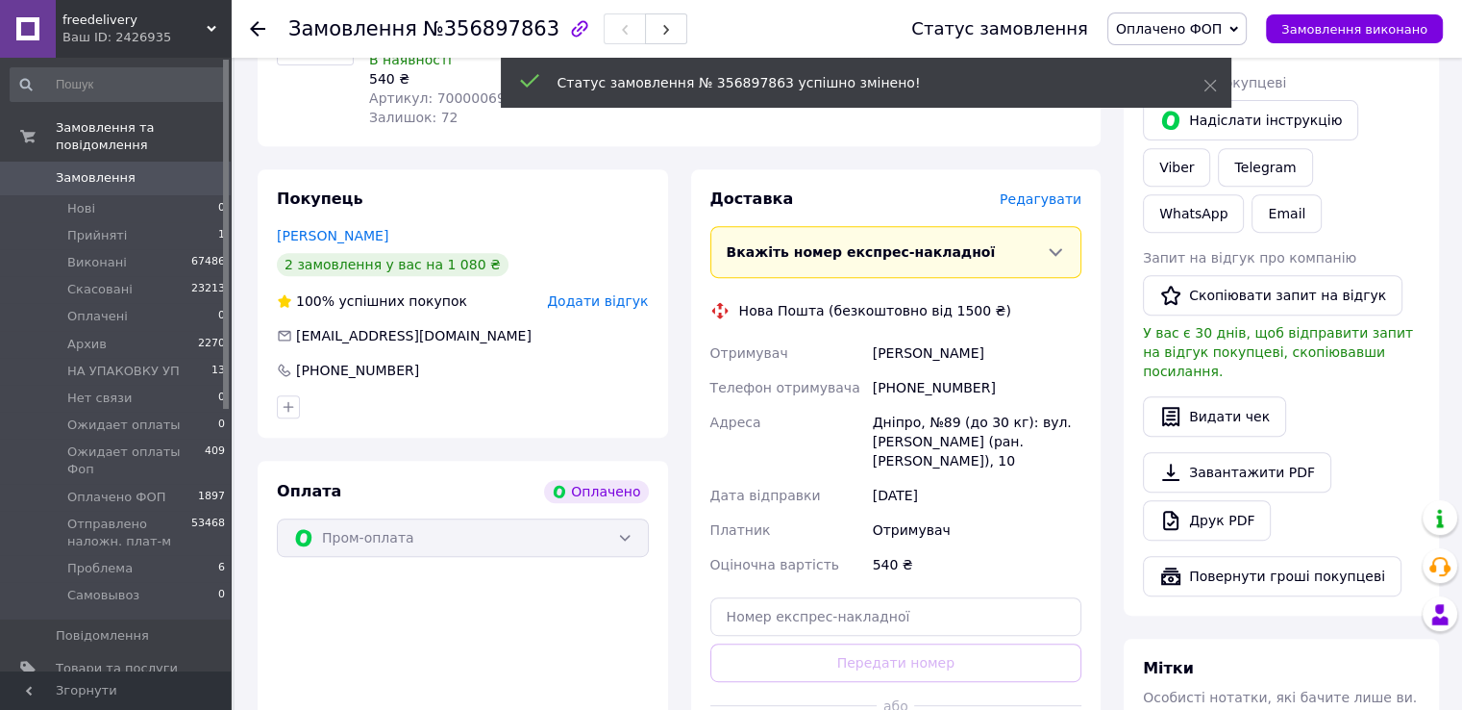
click at [1050, 191] on span "Редагувати" at bounding box center [1041, 198] width 82 height 15
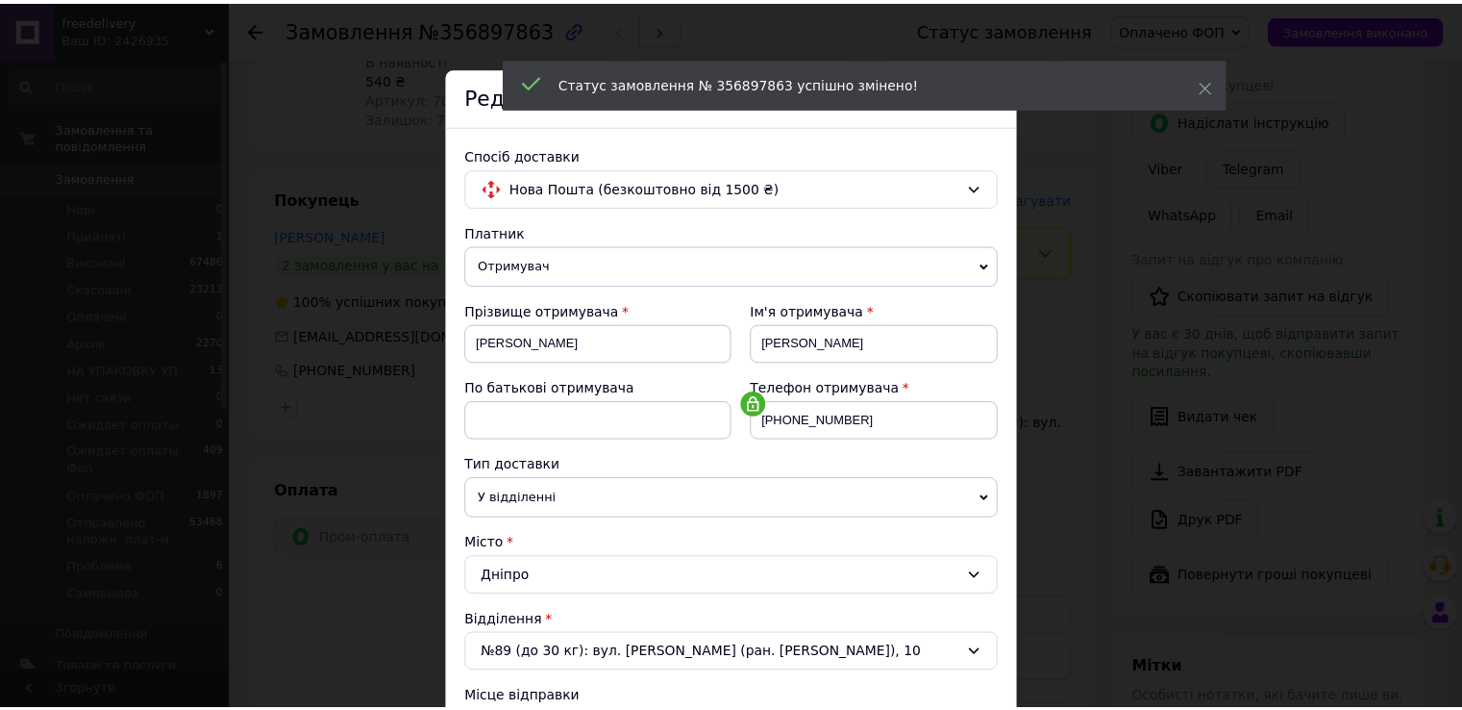
scroll to position [481, 0]
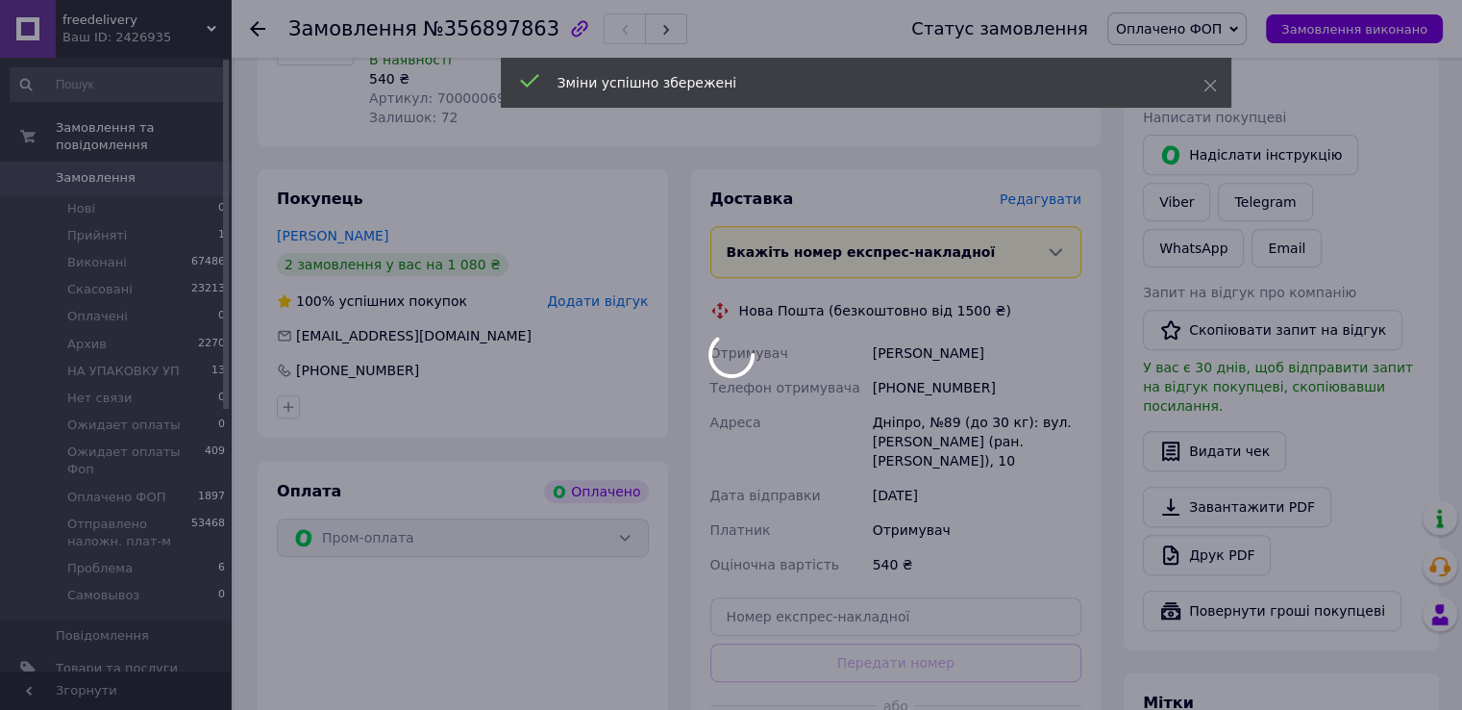
scroll to position [865, 0]
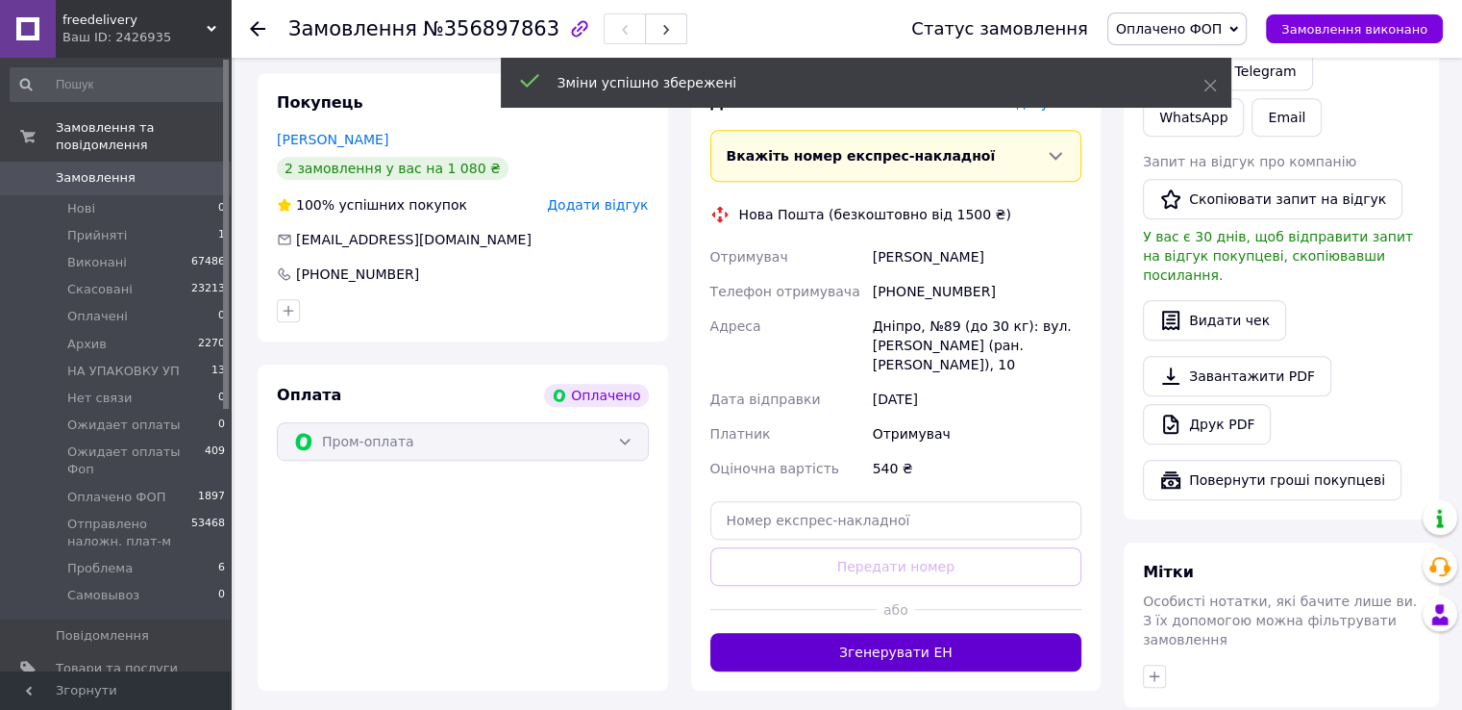
click at [894, 633] on button "Згенерувати ЕН" at bounding box center [896, 652] width 372 height 38
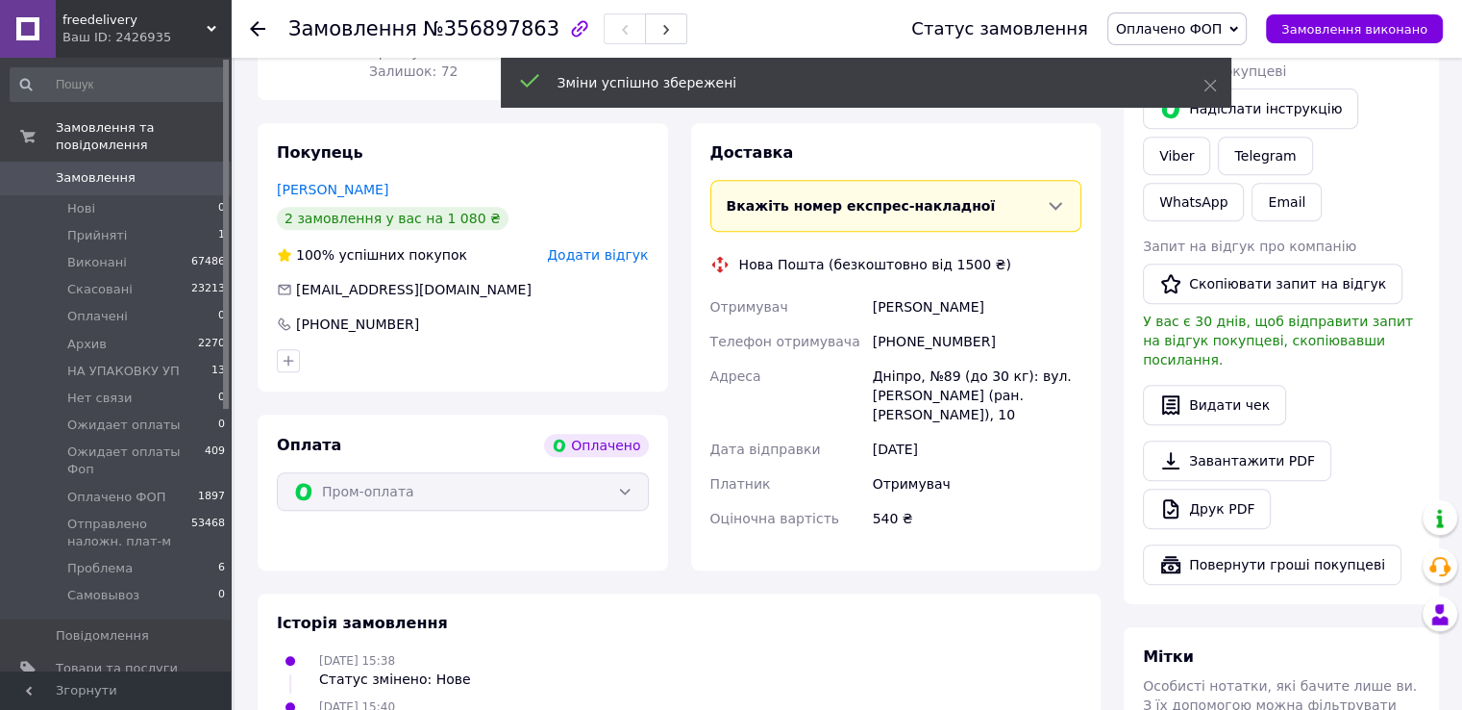
scroll to position [769, 0]
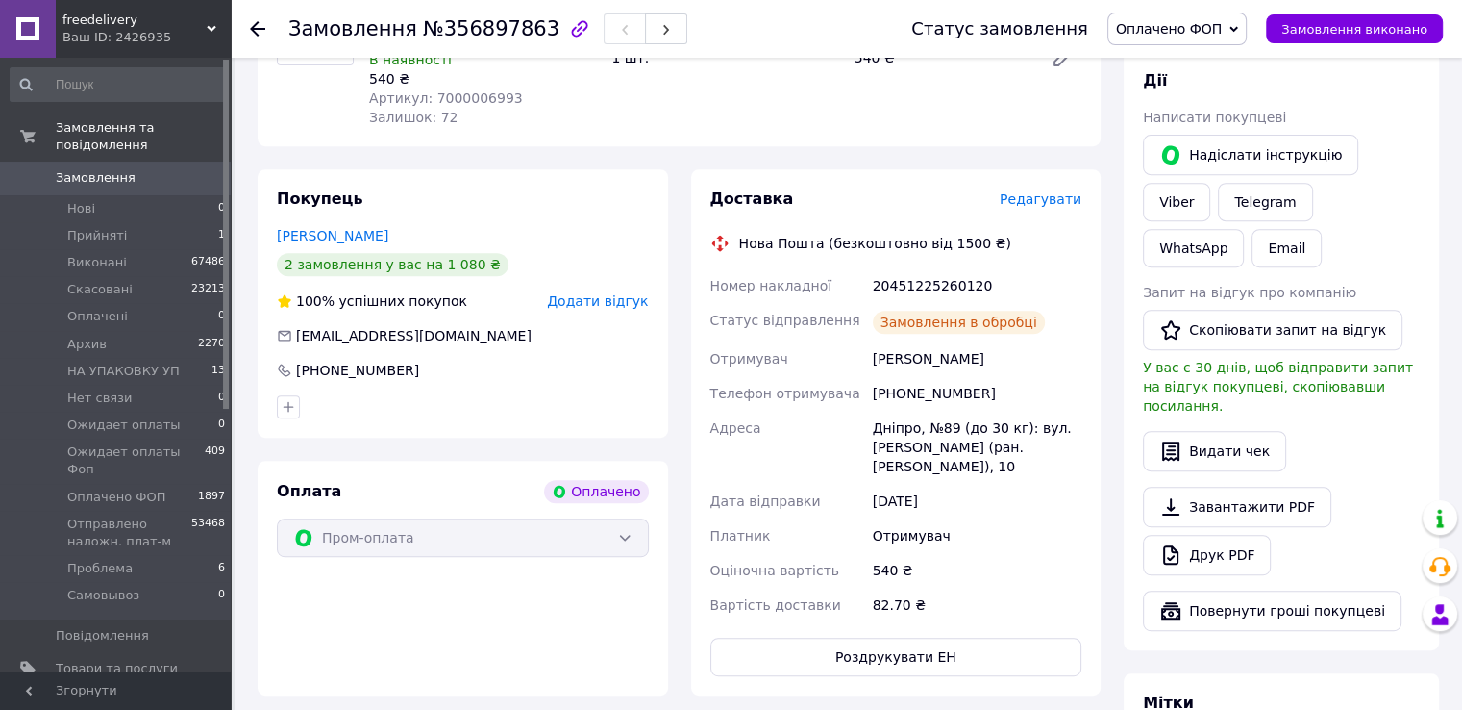
click at [456, 32] on span "№356897863" at bounding box center [491, 28] width 137 height 23
copy span "356897863"
click at [1185, 29] on span "Оплачено ФОП" at bounding box center [1169, 28] width 106 height 15
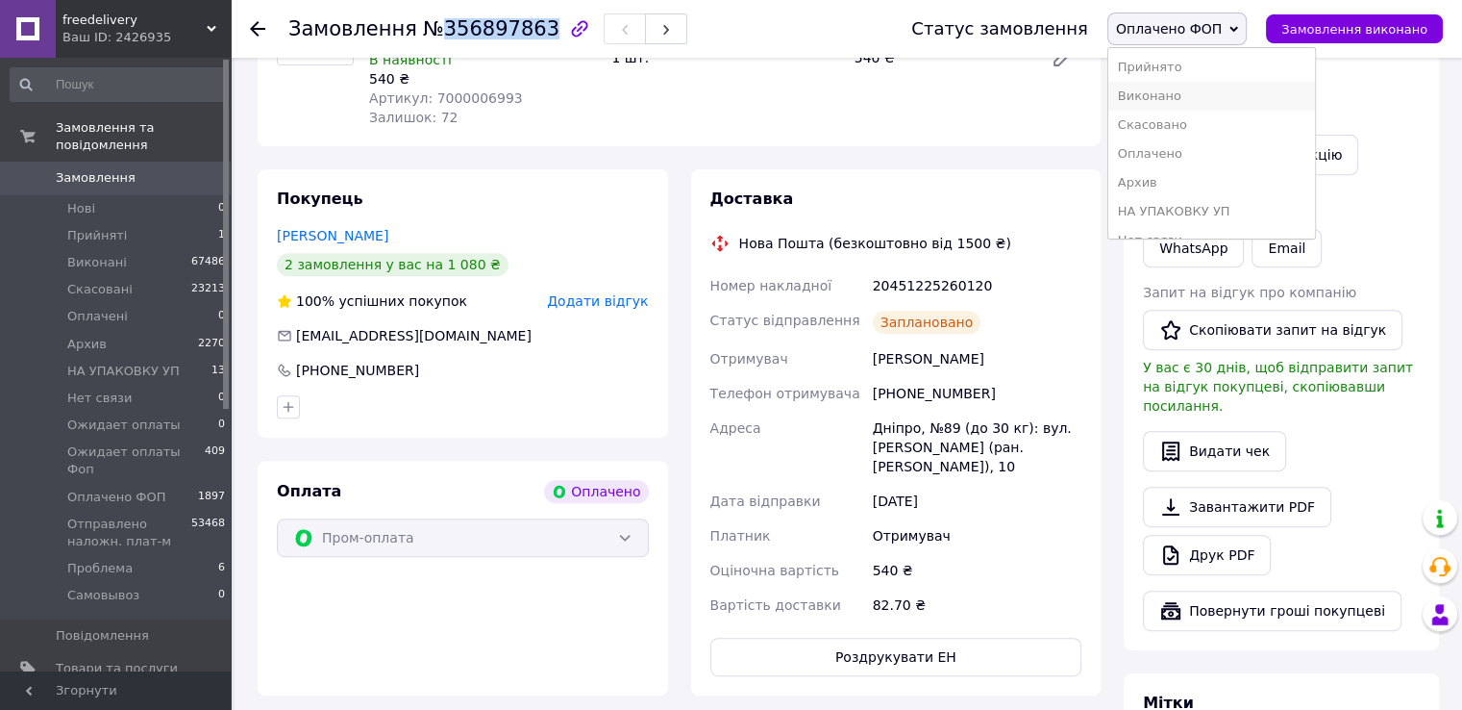
click at [1184, 100] on li "Виконано" at bounding box center [1211, 96] width 207 height 29
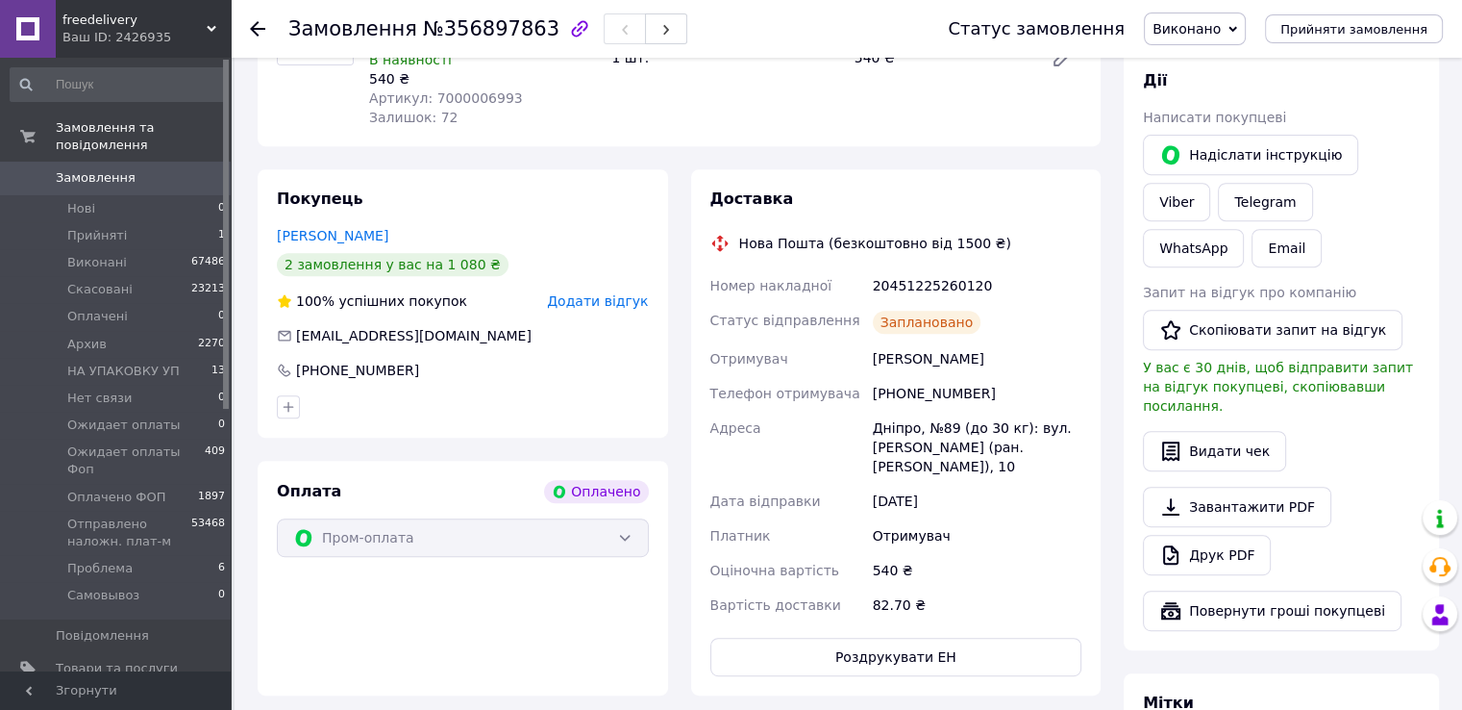
click at [910, 270] on div "20451225260120" at bounding box center [977, 285] width 216 height 35
copy div "20451225260120"
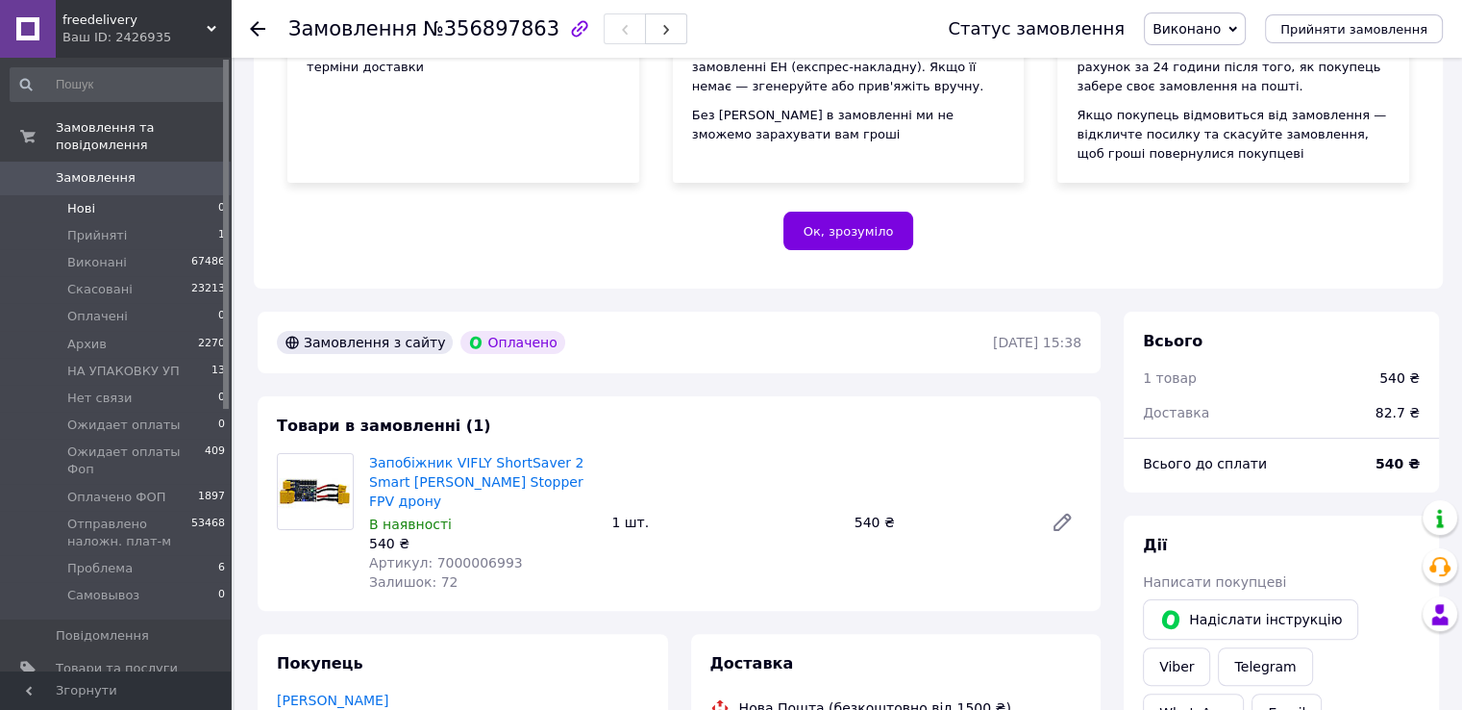
scroll to position [192, 0]
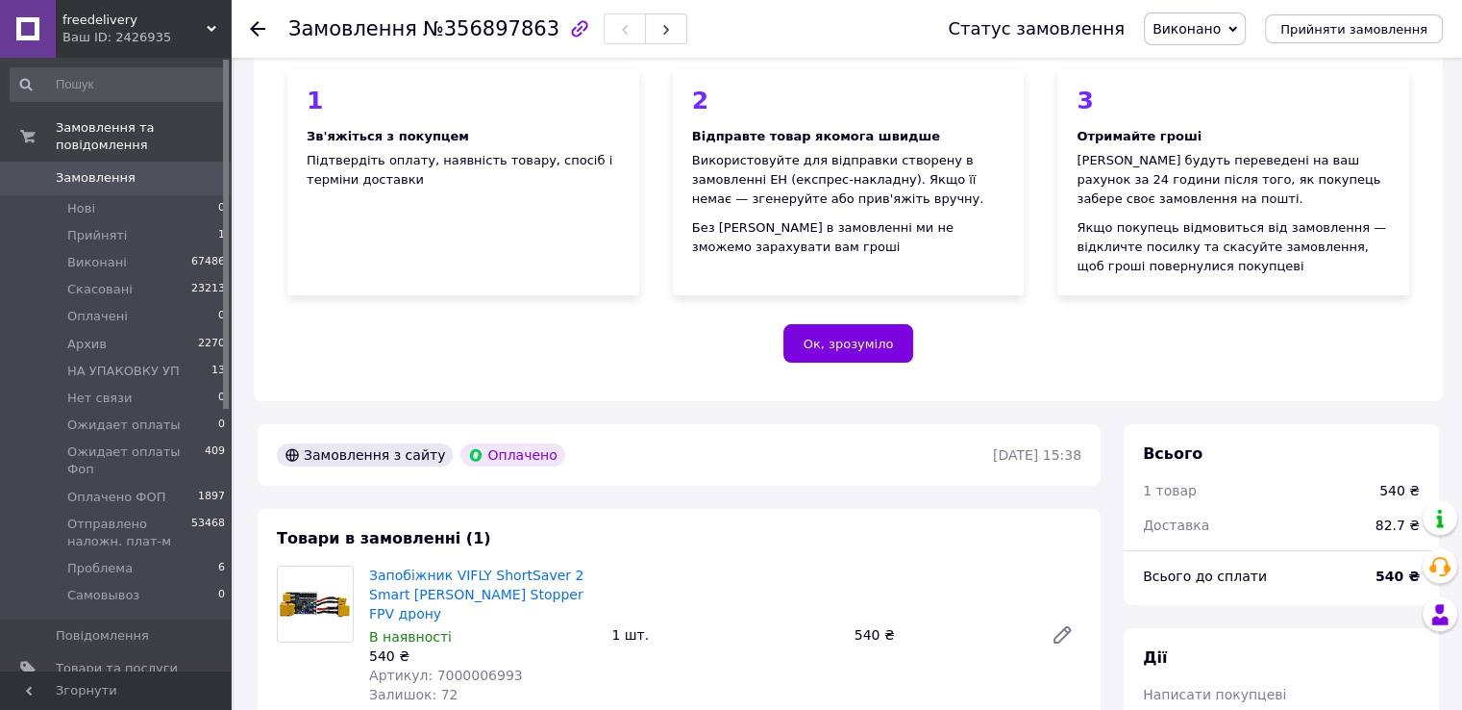
click at [168, 169] on span "Замовлення" at bounding box center [117, 177] width 122 height 17
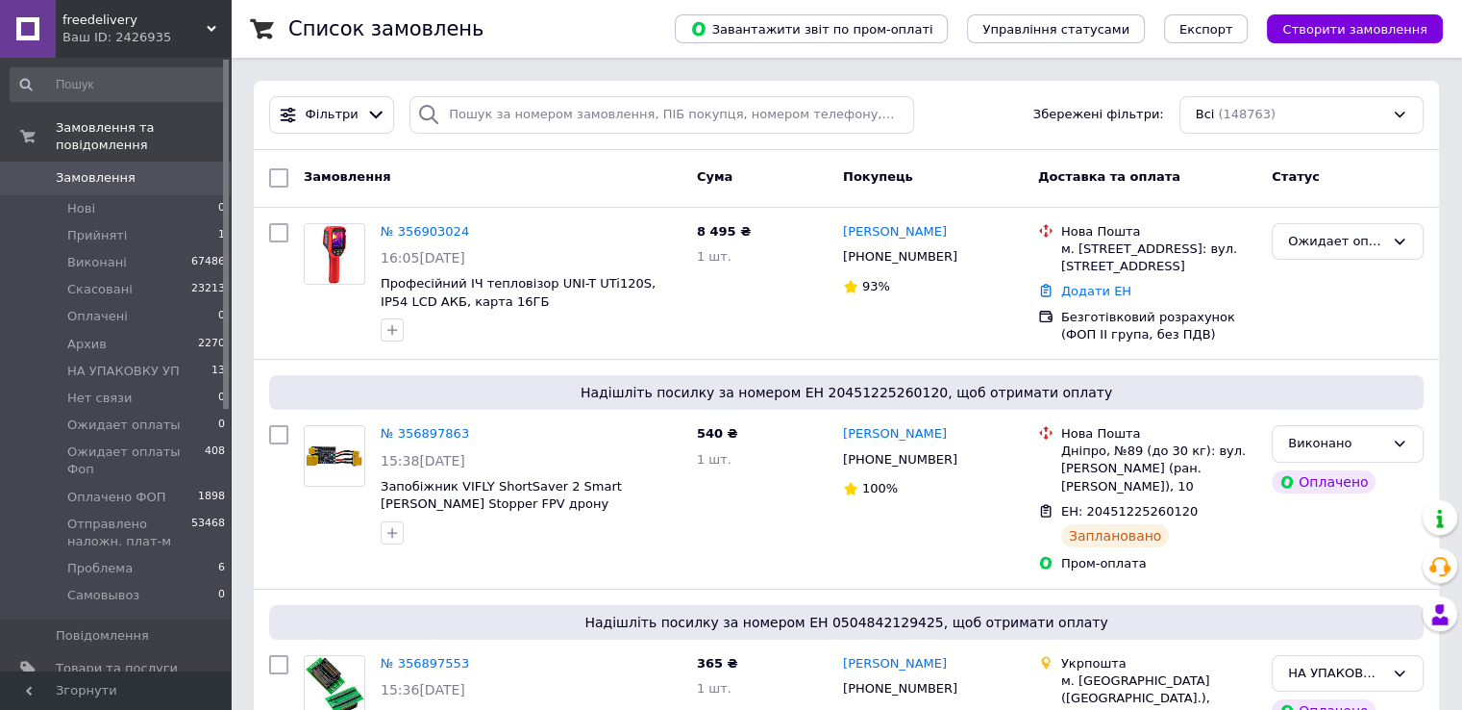
click at [116, 169] on span "Замовлення" at bounding box center [96, 177] width 80 height 17
